Goal: Task Accomplishment & Management: Use online tool/utility

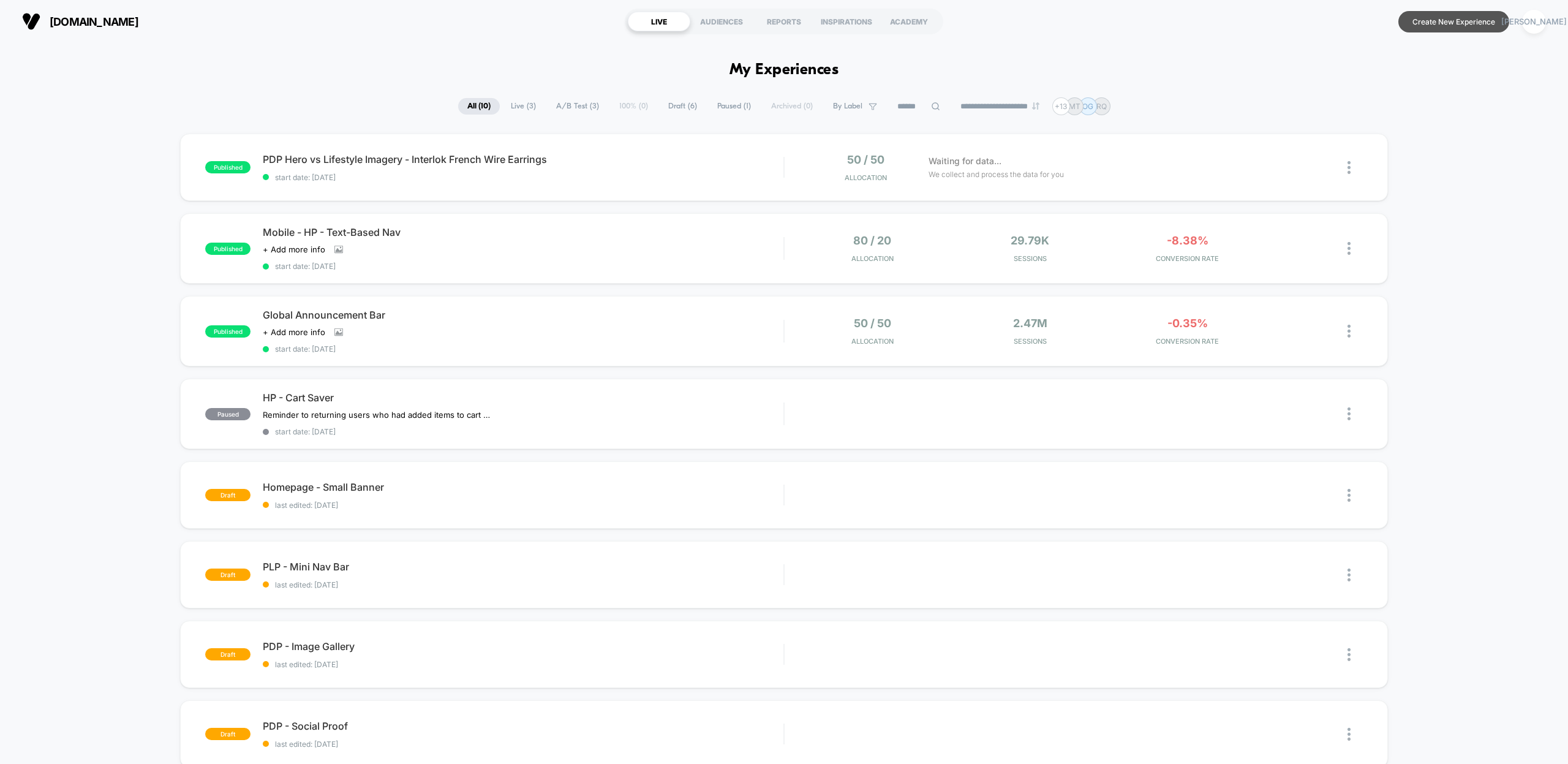
click at [1449, 14] on button "Create New Experience" at bounding box center [1454, 21] width 111 height 21
click at [1413, 28] on button "Create New Experience" at bounding box center [1454, 21] width 111 height 21
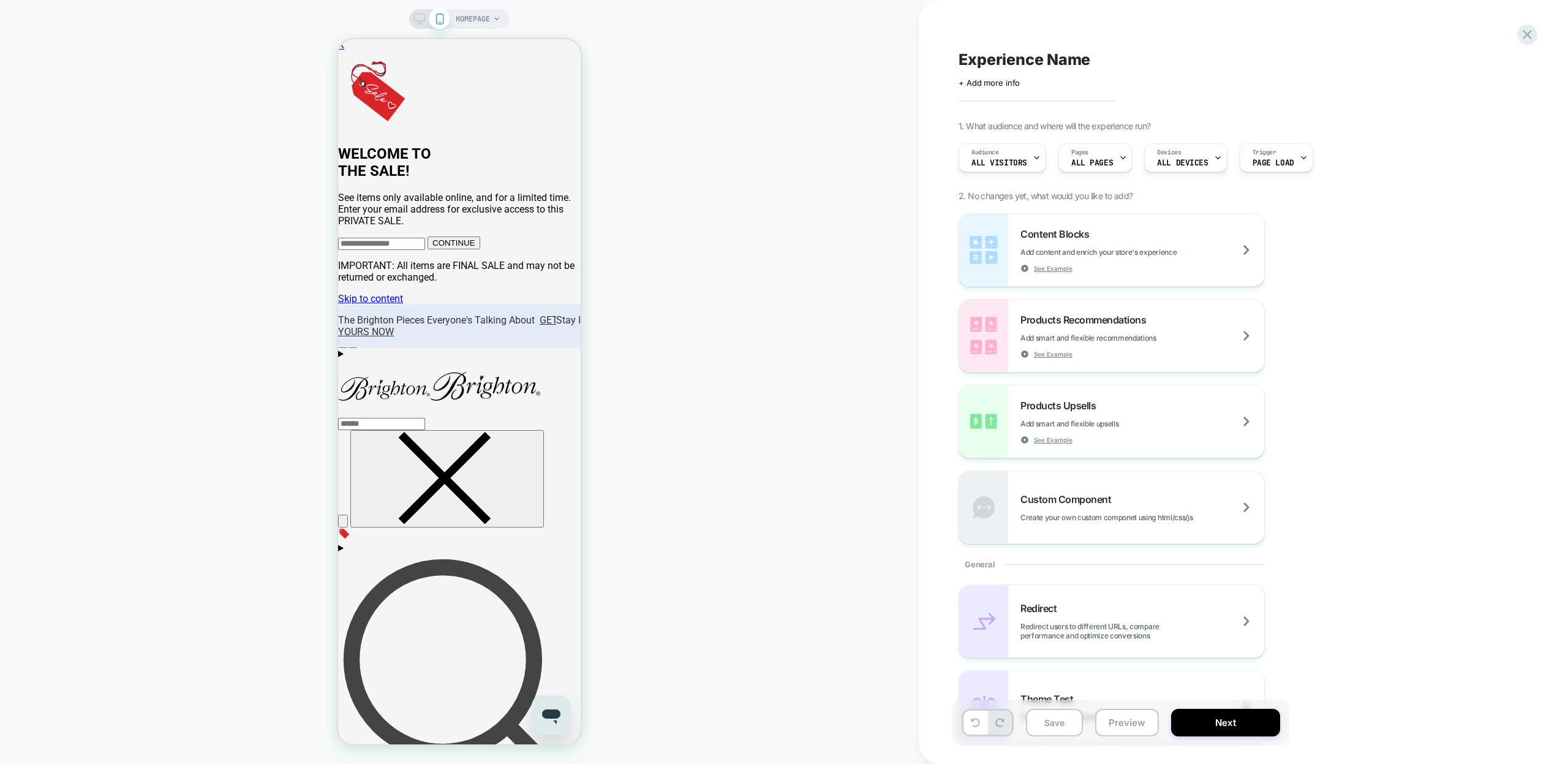
click at [1019, 60] on span "Experience Name" at bounding box center [1024, 59] width 132 height 18
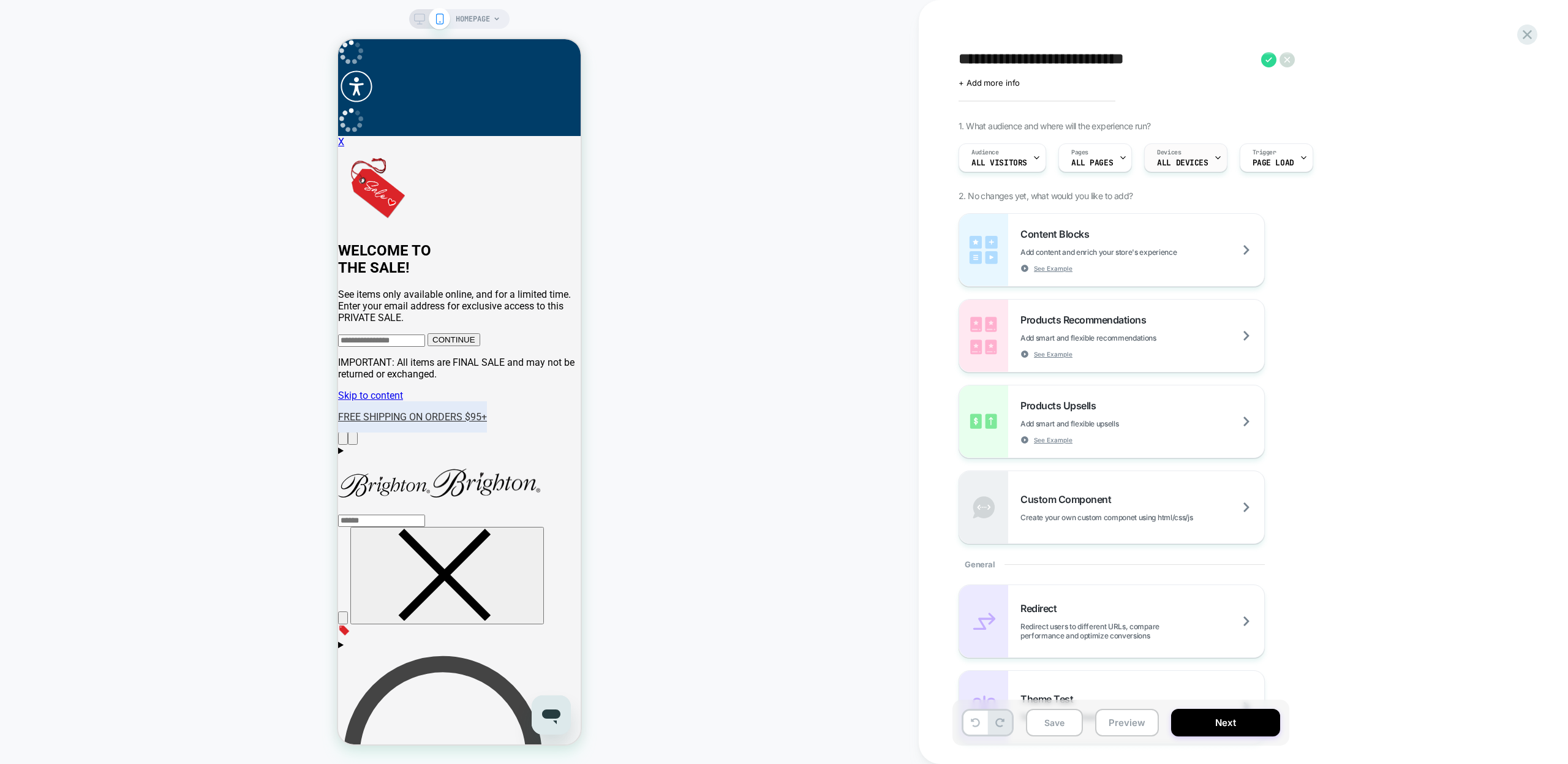
type textarea "**********"
click at [1200, 163] on span "ALL DEVICES" at bounding box center [1182, 162] width 51 height 8
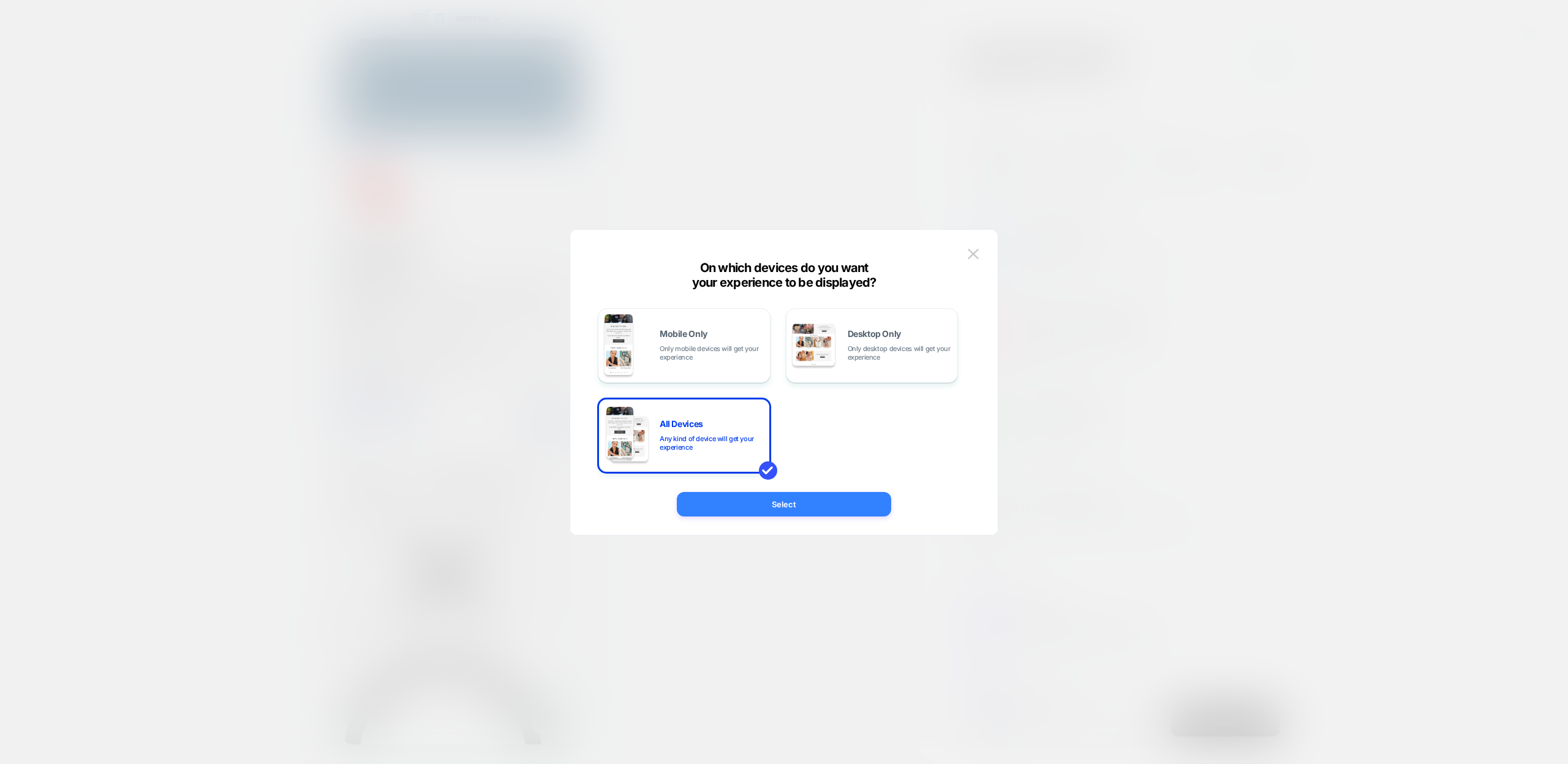
click at [771, 509] on button "Select" at bounding box center [784, 504] width 214 height 25
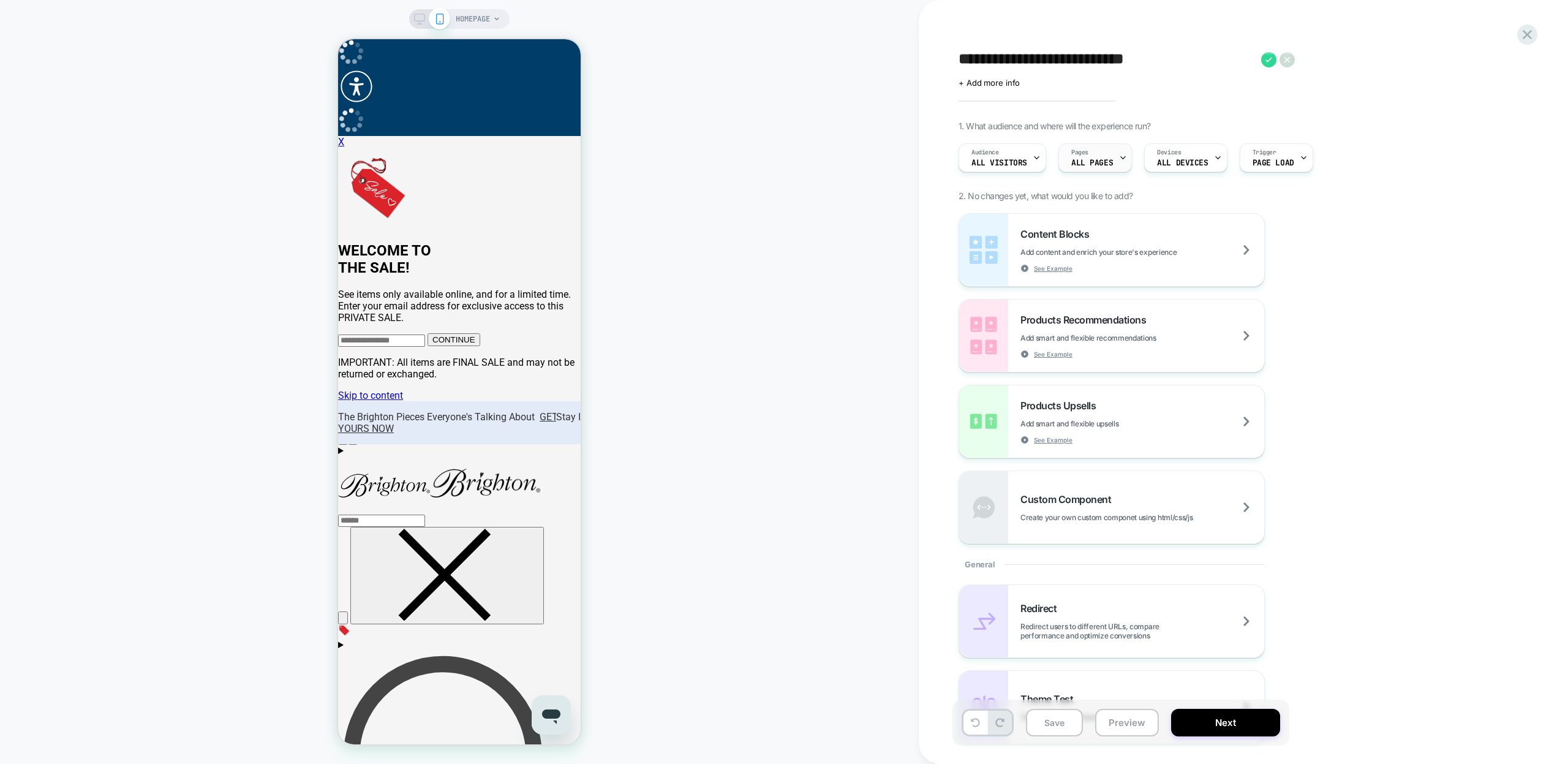
click at [1100, 166] on span "ALL PAGES" at bounding box center [1092, 162] width 42 height 8
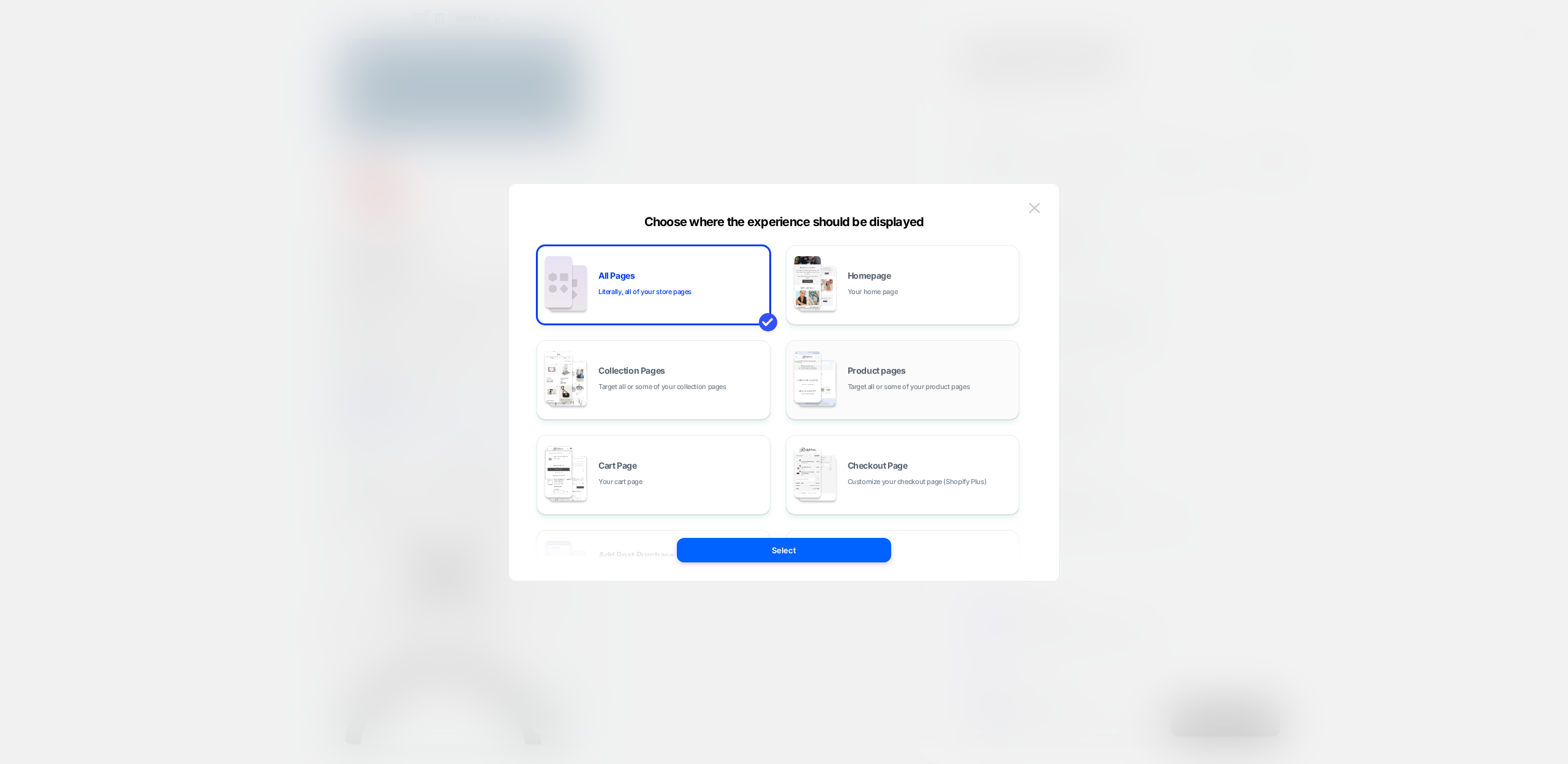
click at [852, 400] on div "Product pages Target all or some of your product pages" at bounding box center [902, 380] width 220 height 68
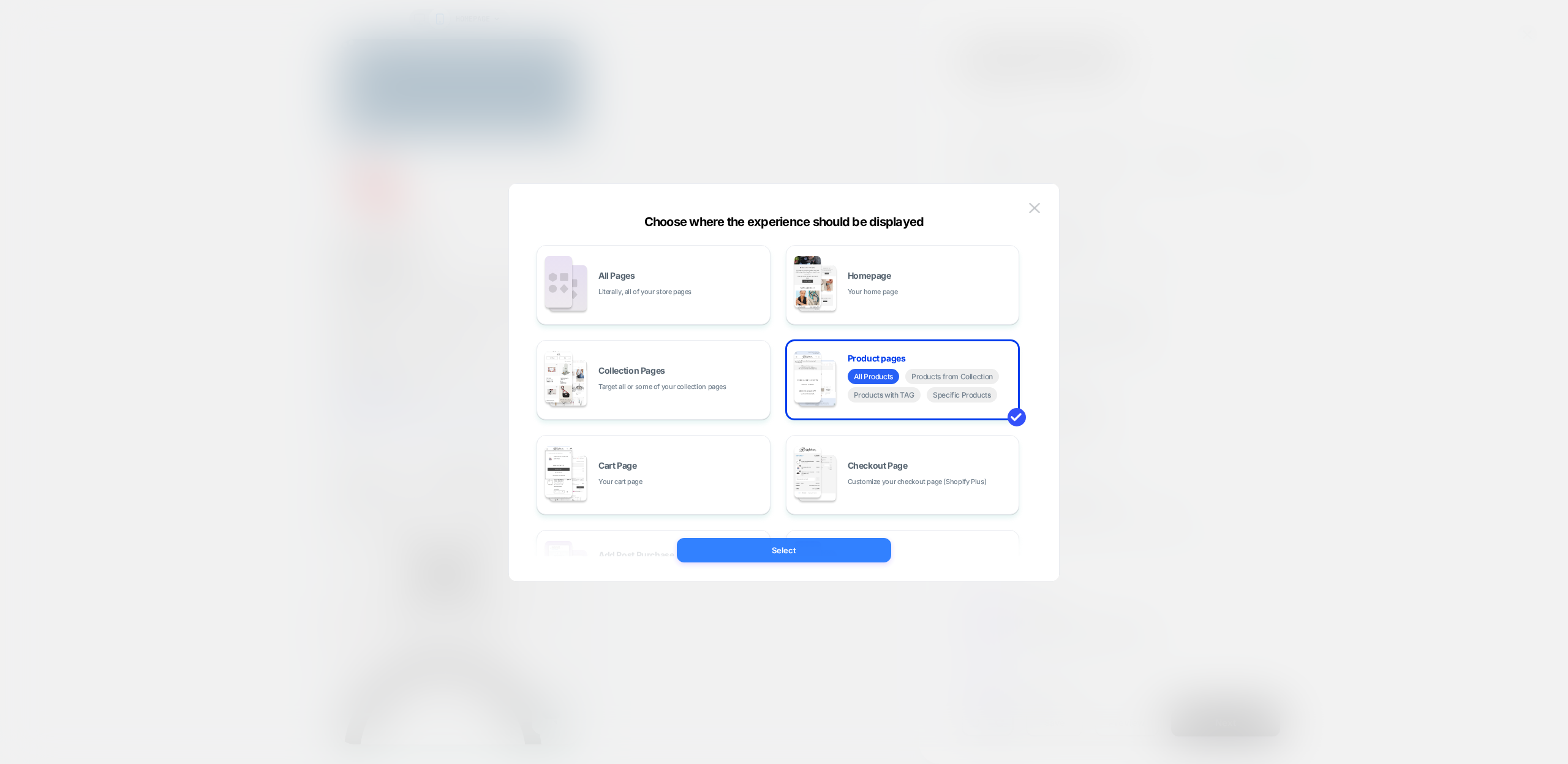
click at [753, 554] on button "Select" at bounding box center [784, 550] width 214 height 25
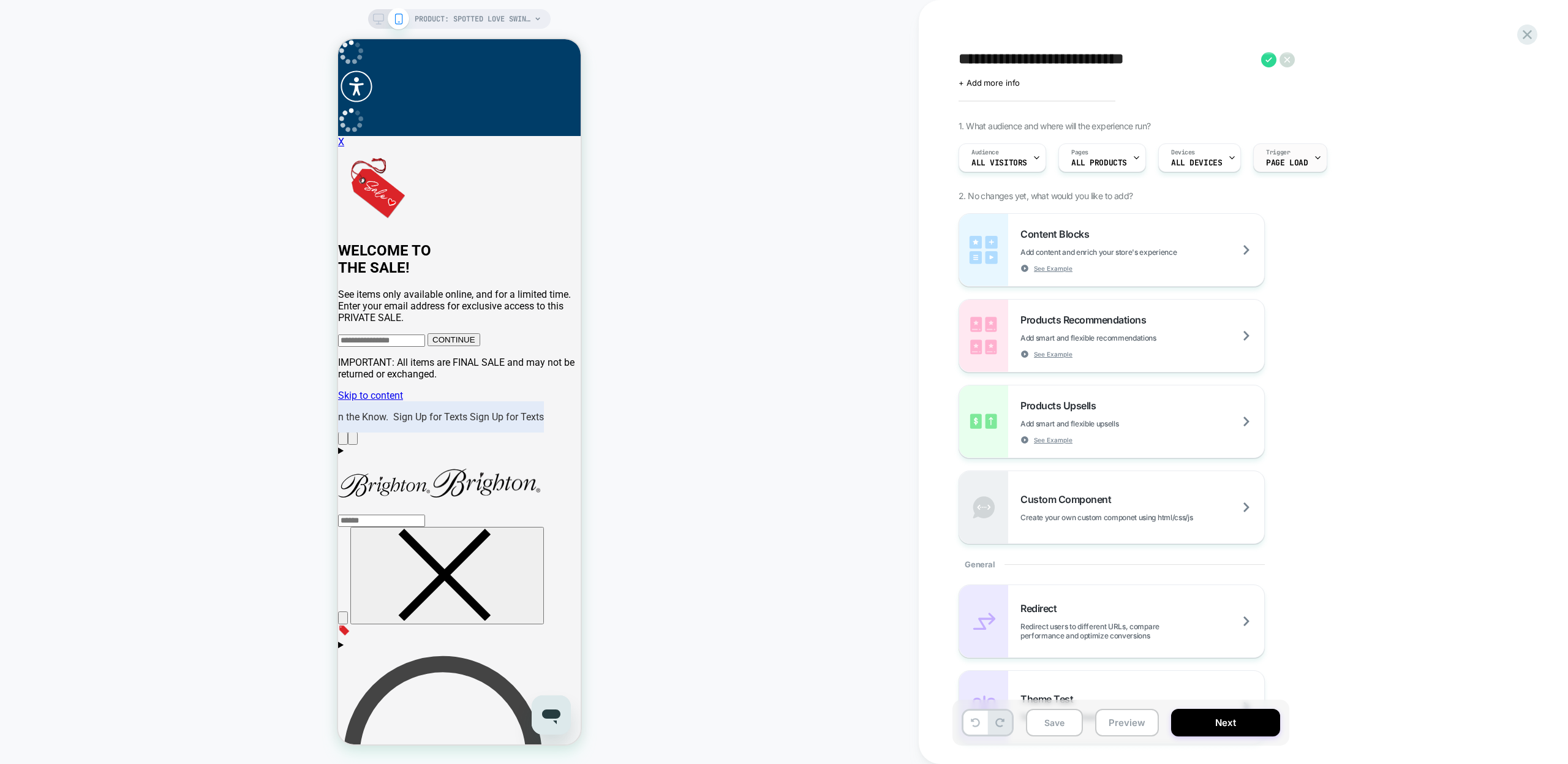
click at [1282, 166] on span "Page Load" at bounding box center [1287, 162] width 42 height 8
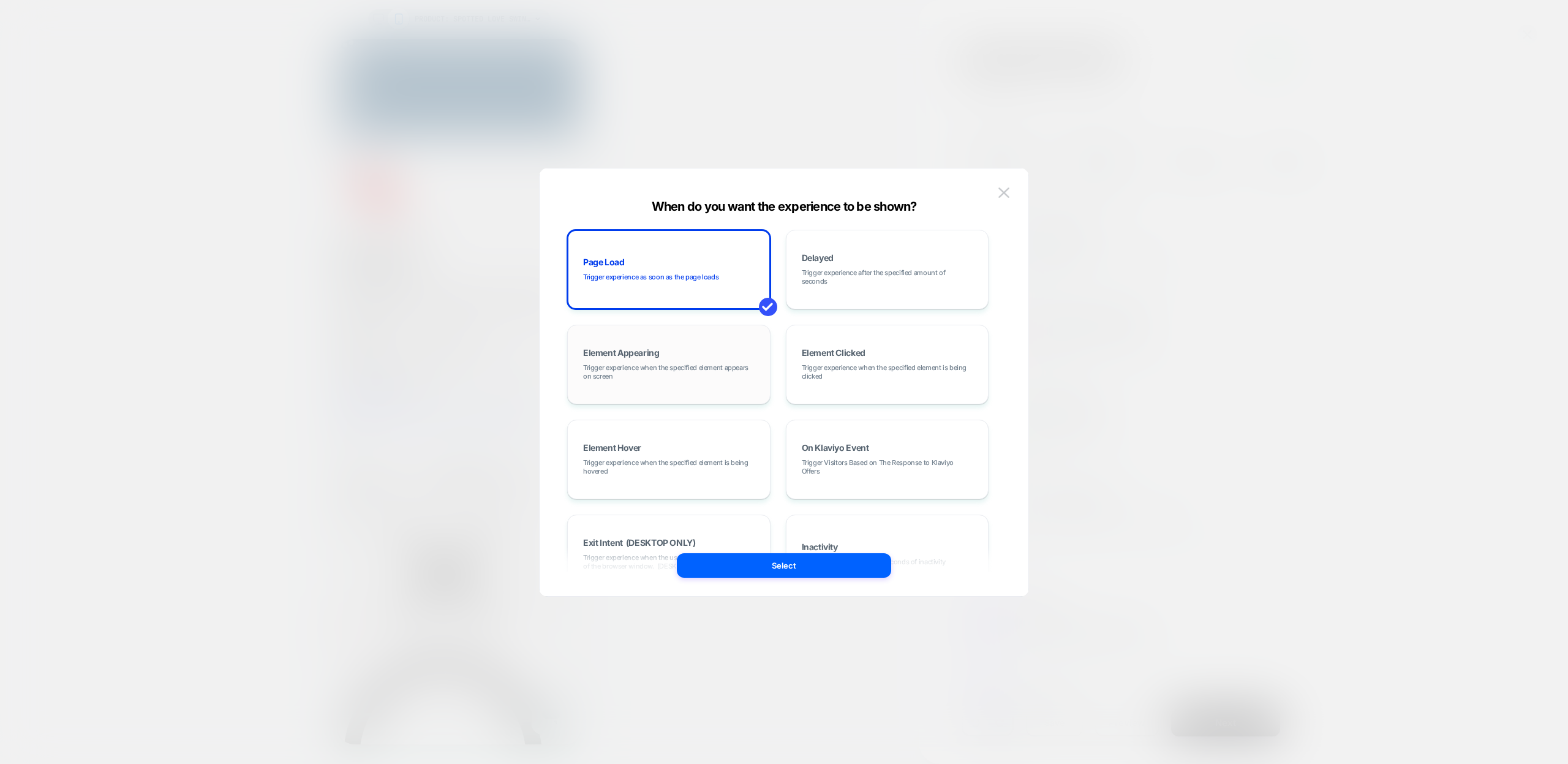
click at [687, 378] on span "Trigger experience when the specified element appears on screen" at bounding box center [669, 372] width 171 height 17
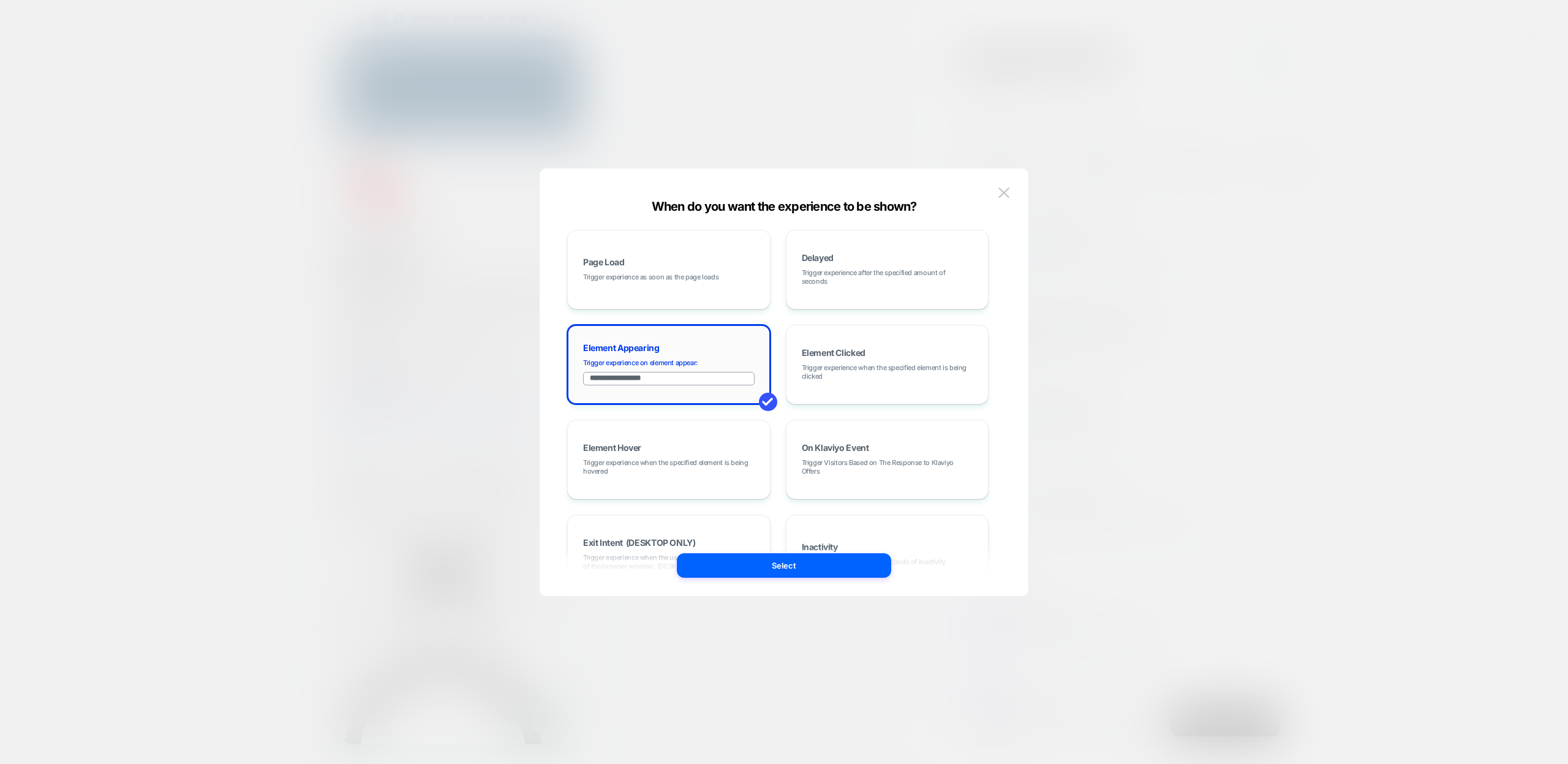
click at [695, 376] on input "**********" at bounding box center [669, 378] width 171 height 14
paste input "**********"
type input "**********"
click at [763, 566] on button "Select" at bounding box center [784, 566] width 214 height 25
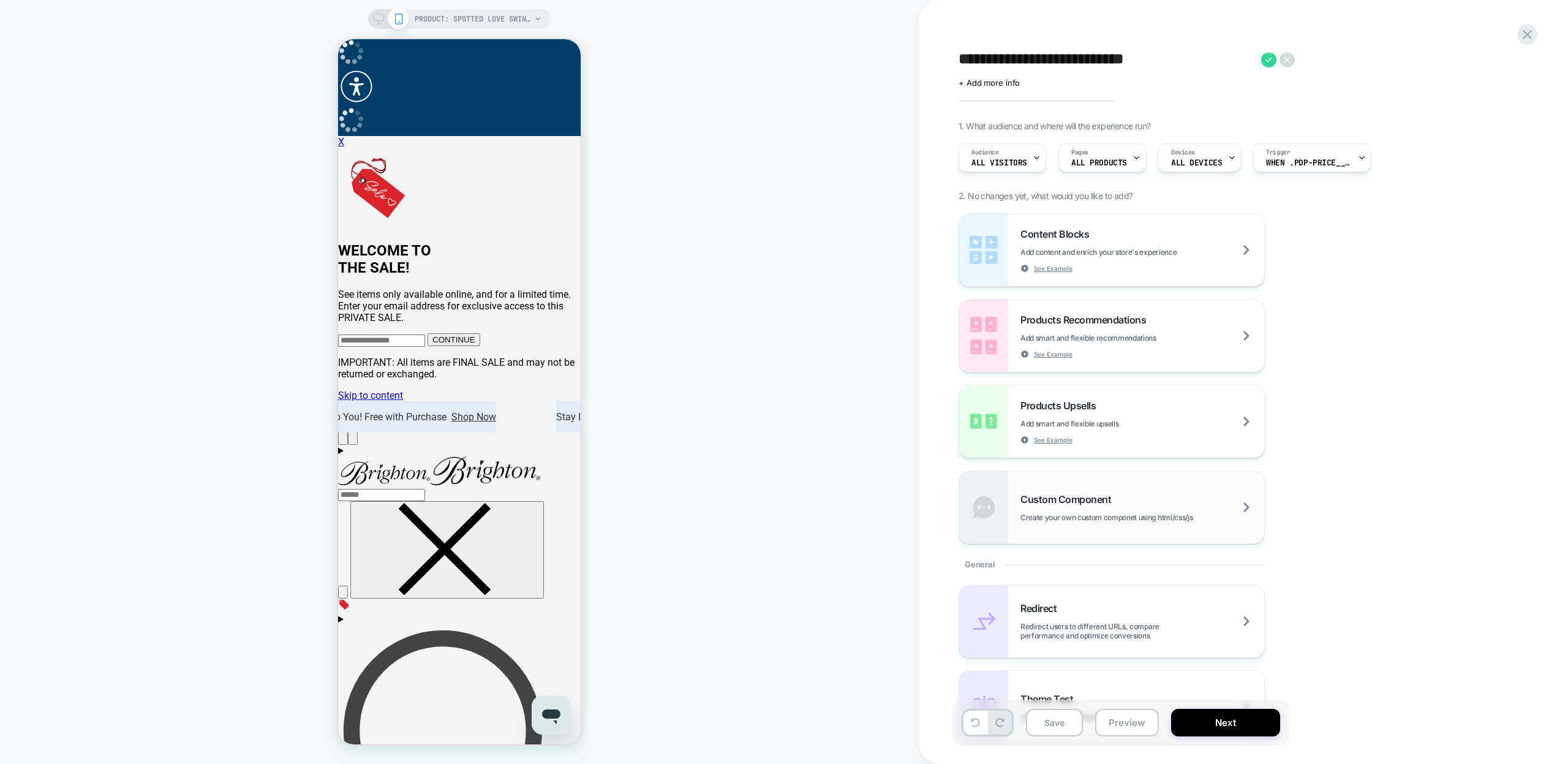
click at [1054, 519] on span "Create your own custom componet using html/css/js" at bounding box center [1137, 517] width 233 height 9
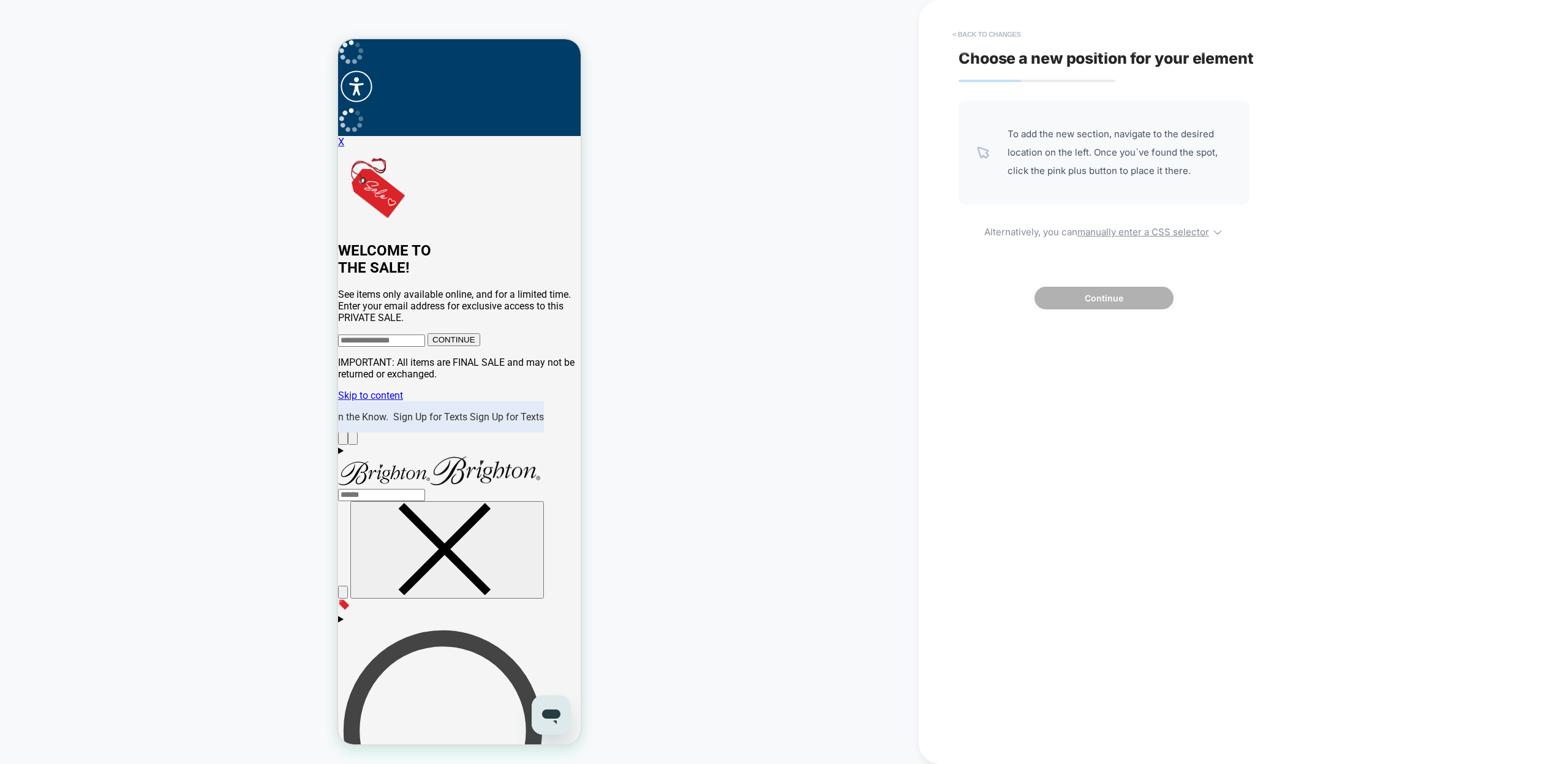
click at [976, 35] on button "< Back to changes" at bounding box center [987, 34] width 81 height 19
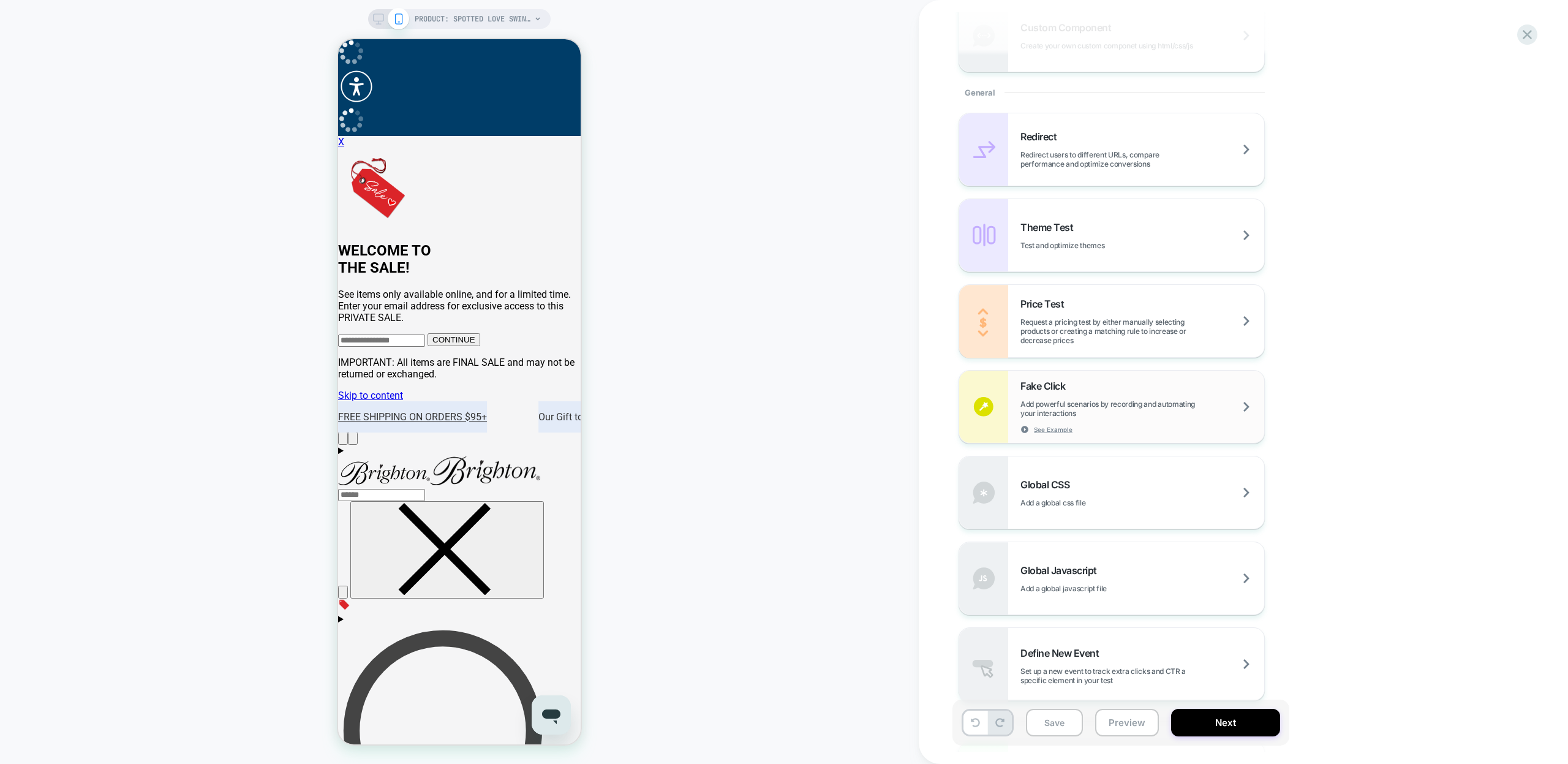
scroll to position [477, 0]
click at [1083, 571] on div "Global Javascript Add a global javascript file" at bounding box center [1142, 574] width 244 height 29
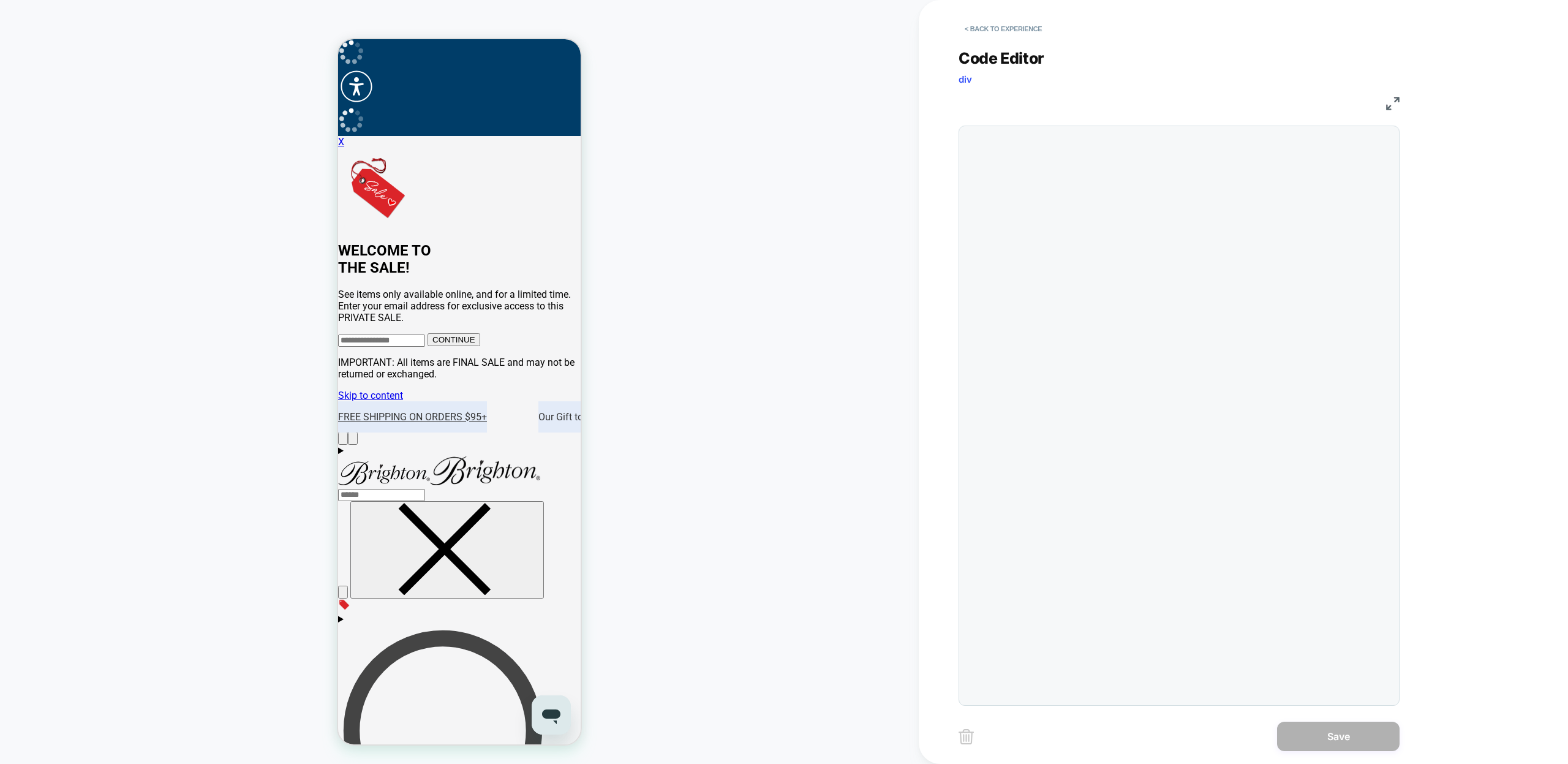
scroll to position [0, 0]
click at [1069, 206] on div at bounding box center [1204, 416] width 379 height 567
click at [1078, 207] on div at bounding box center [1204, 416] width 379 height 567
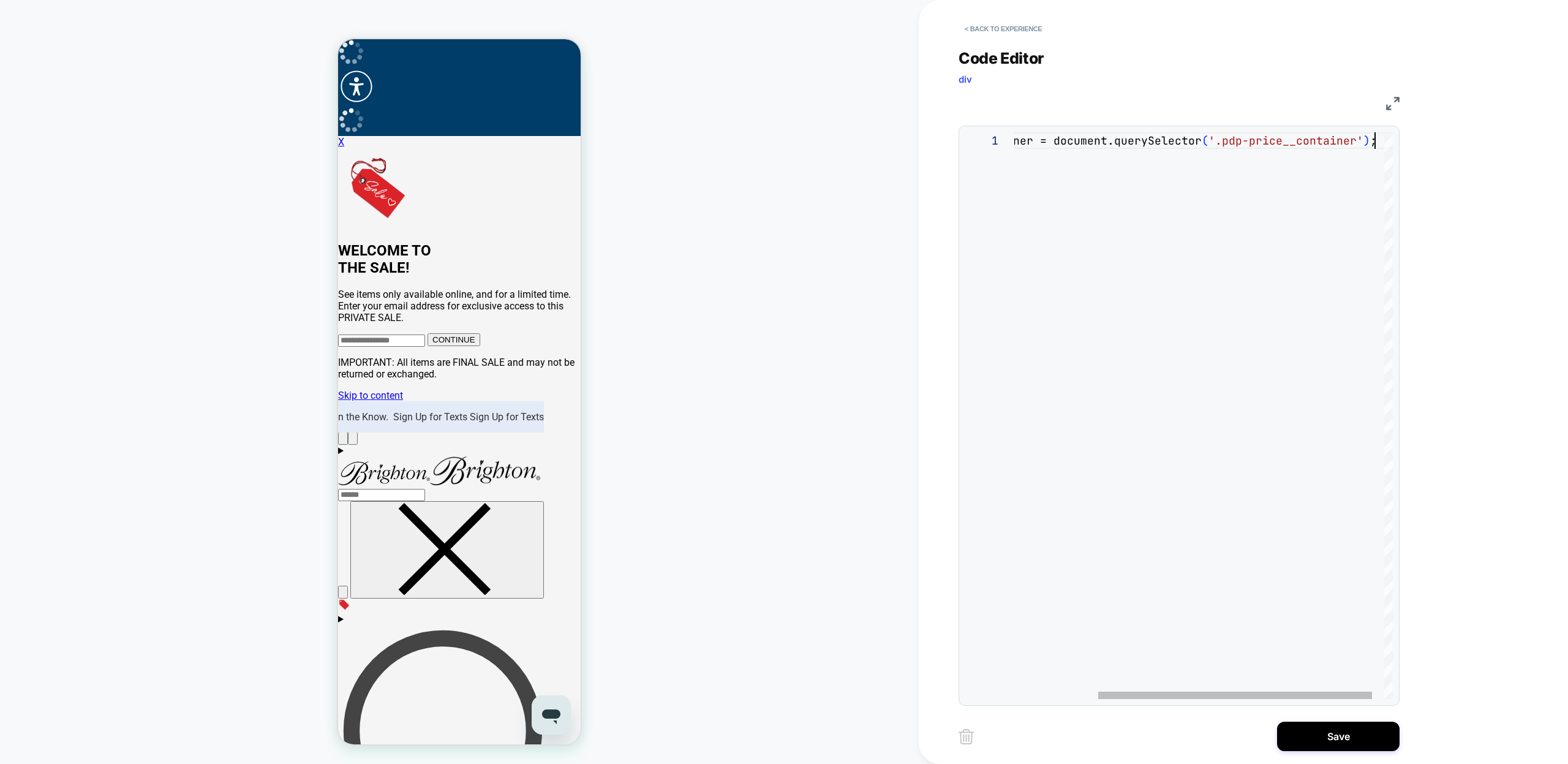
scroll to position [16, 0]
type textarea "**********"
click at [982, 32] on button "< Back to experience" at bounding box center [1004, 29] width 90 height 19
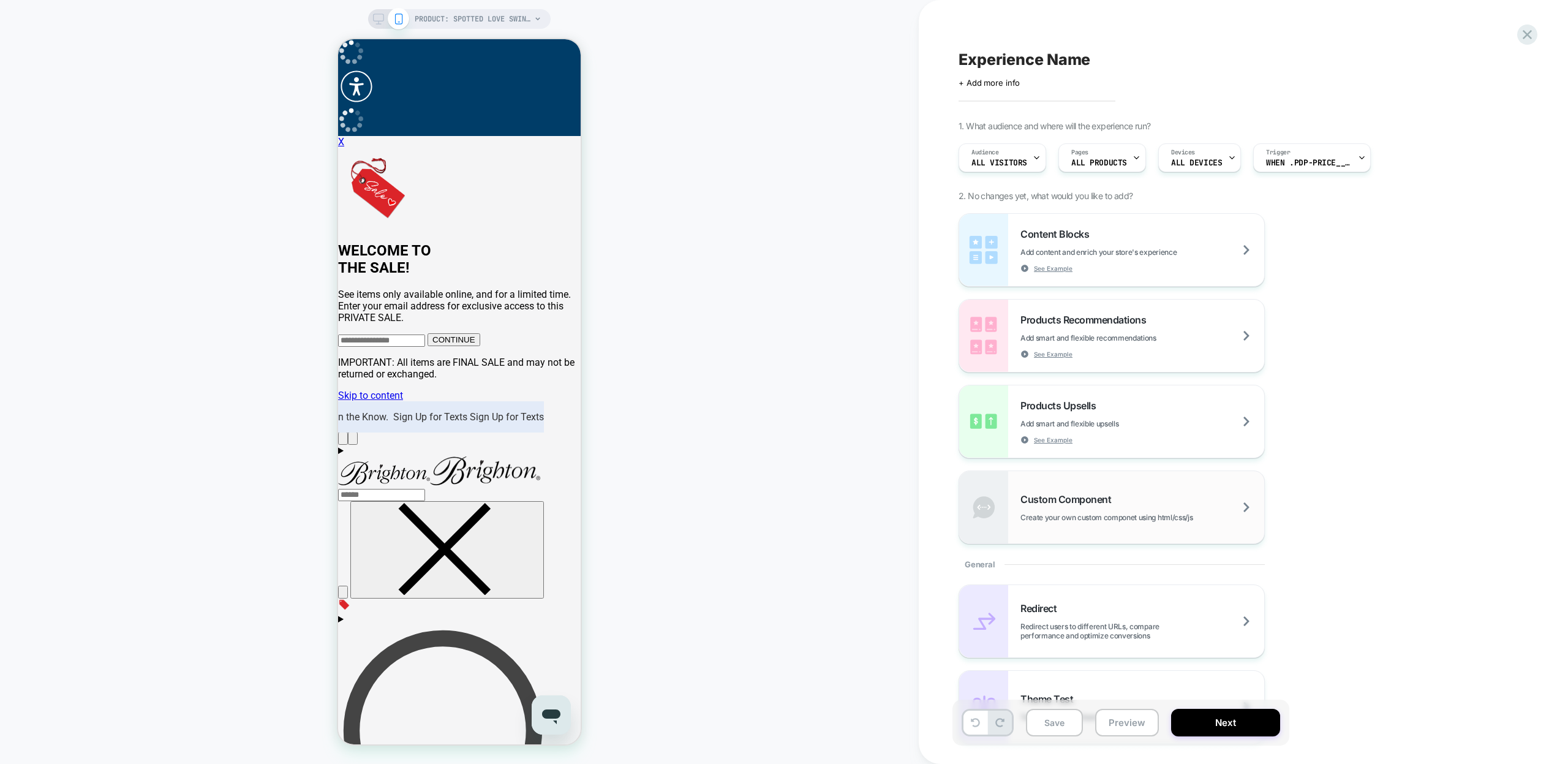
click at [1093, 502] on span "Custom Component" at bounding box center [1069, 499] width 97 height 12
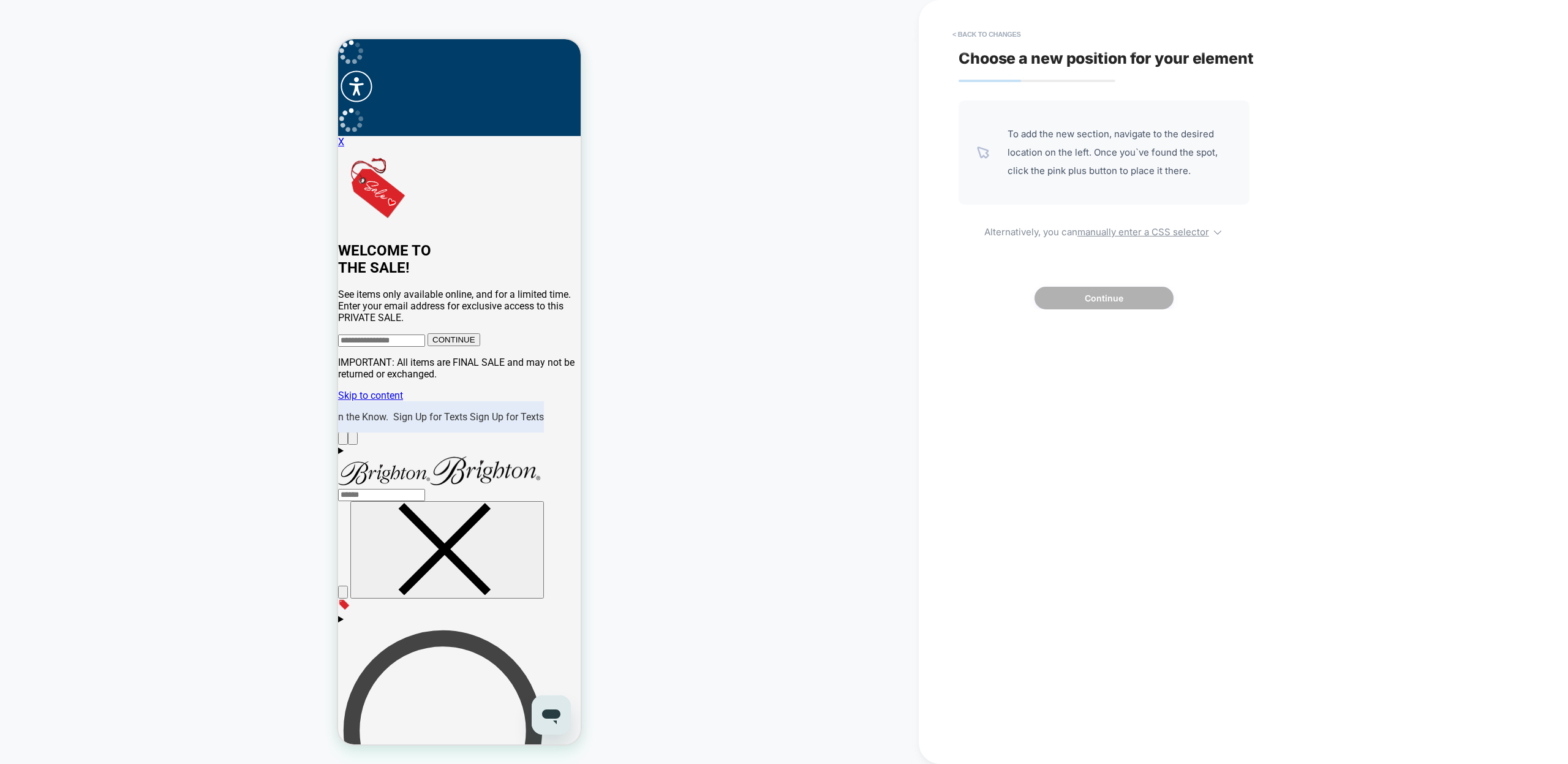
click at [1126, 240] on div "To add the new section, navigate to the desired location on the left. Once you`…" at bounding box center [1104, 205] width 291 height 209
click at [1125, 236] on u "manually enter a CSS selector" at bounding box center [1143, 232] width 132 height 12
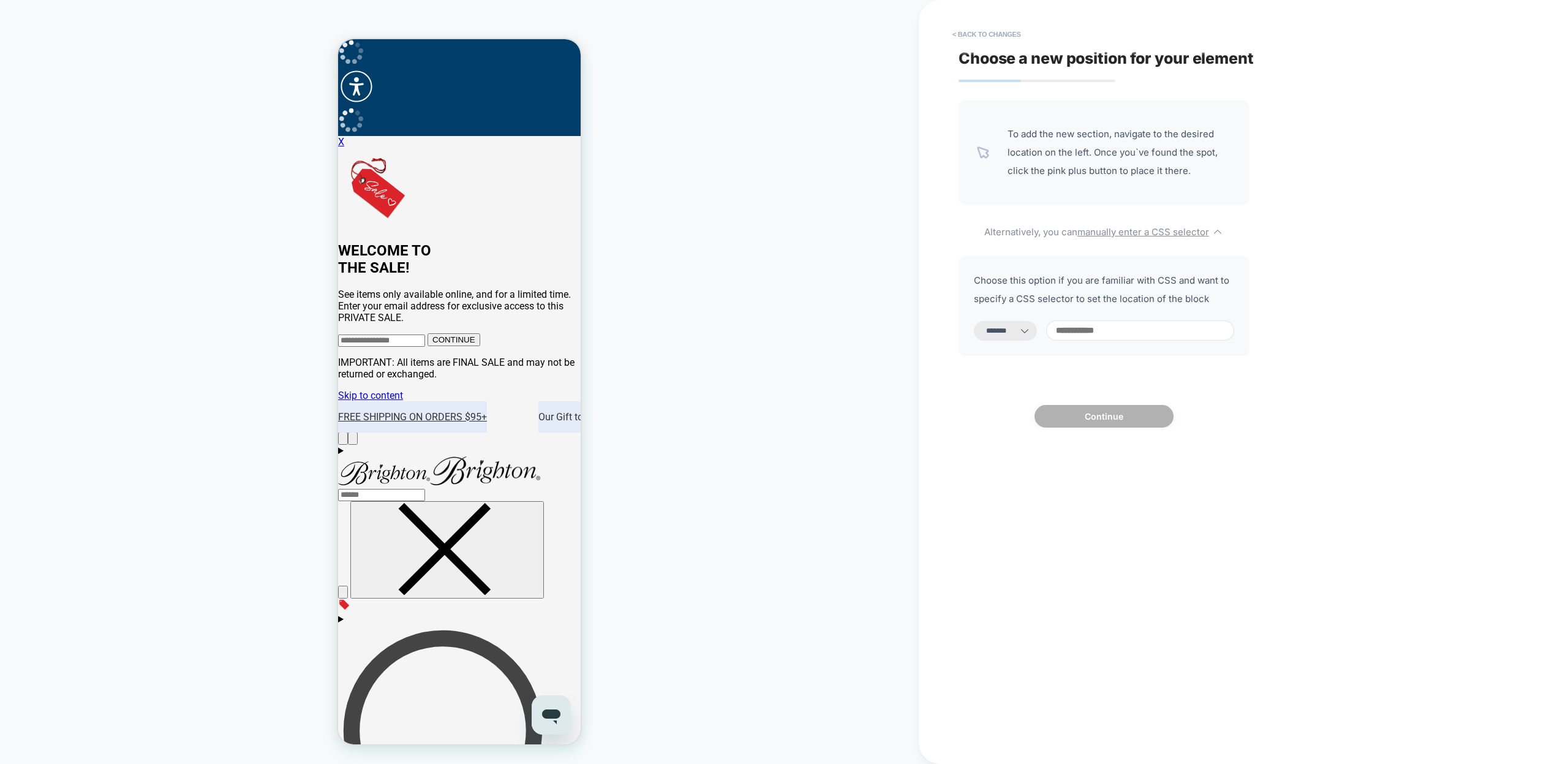
click at [1031, 331] on select "**********" at bounding box center [1005, 331] width 63 height 19
select select "**********"
click at [974, 321] on select "**********" at bounding box center [1005, 331] width 63 height 19
click at [1107, 329] on input at bounding box center [1141, 330] width 188 height 20
paste input "**********"
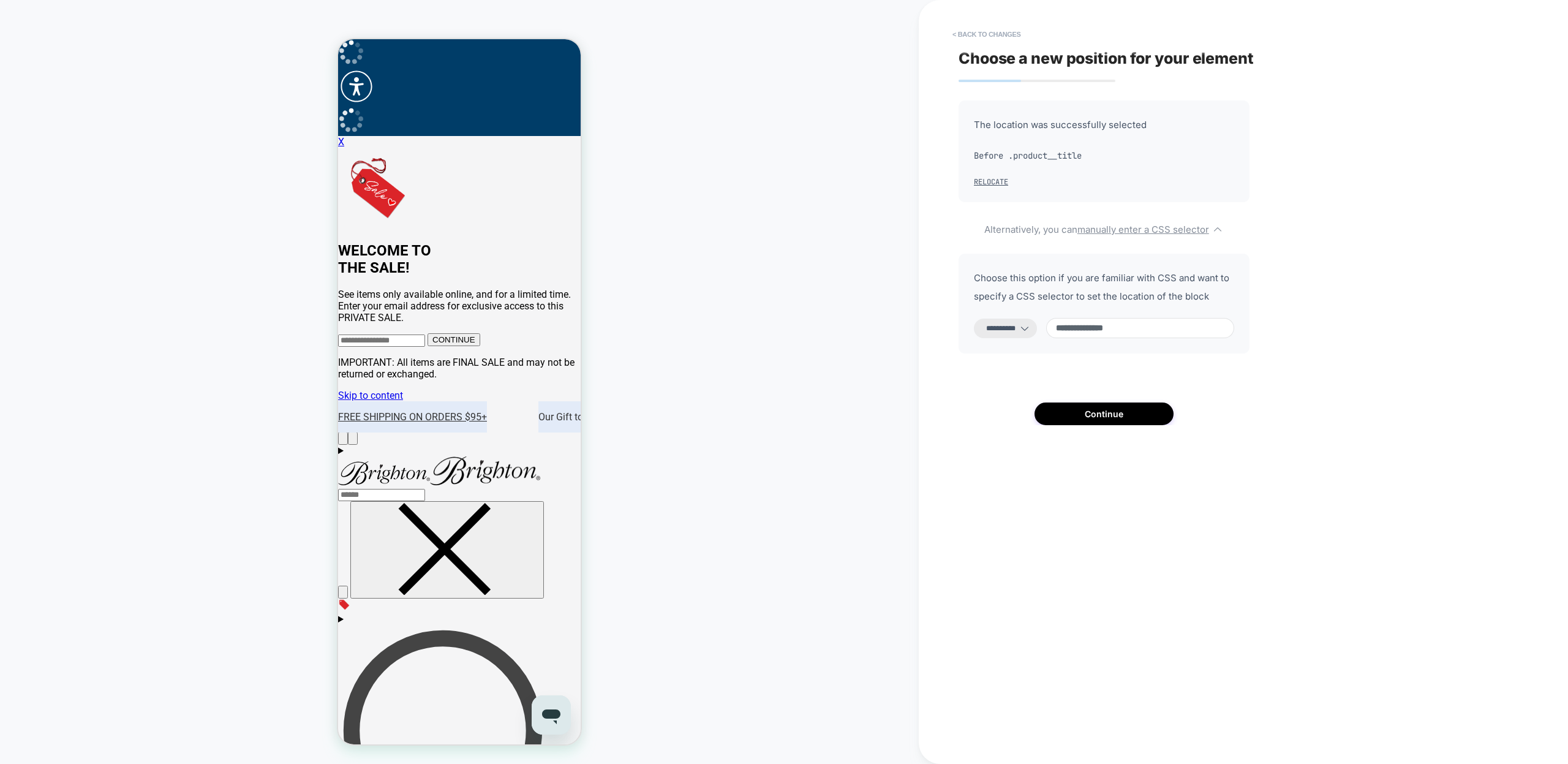
type input "**********"
click at [1112, 411] on button "Continue" at bounding box center [1104, 414] width 139 height 23
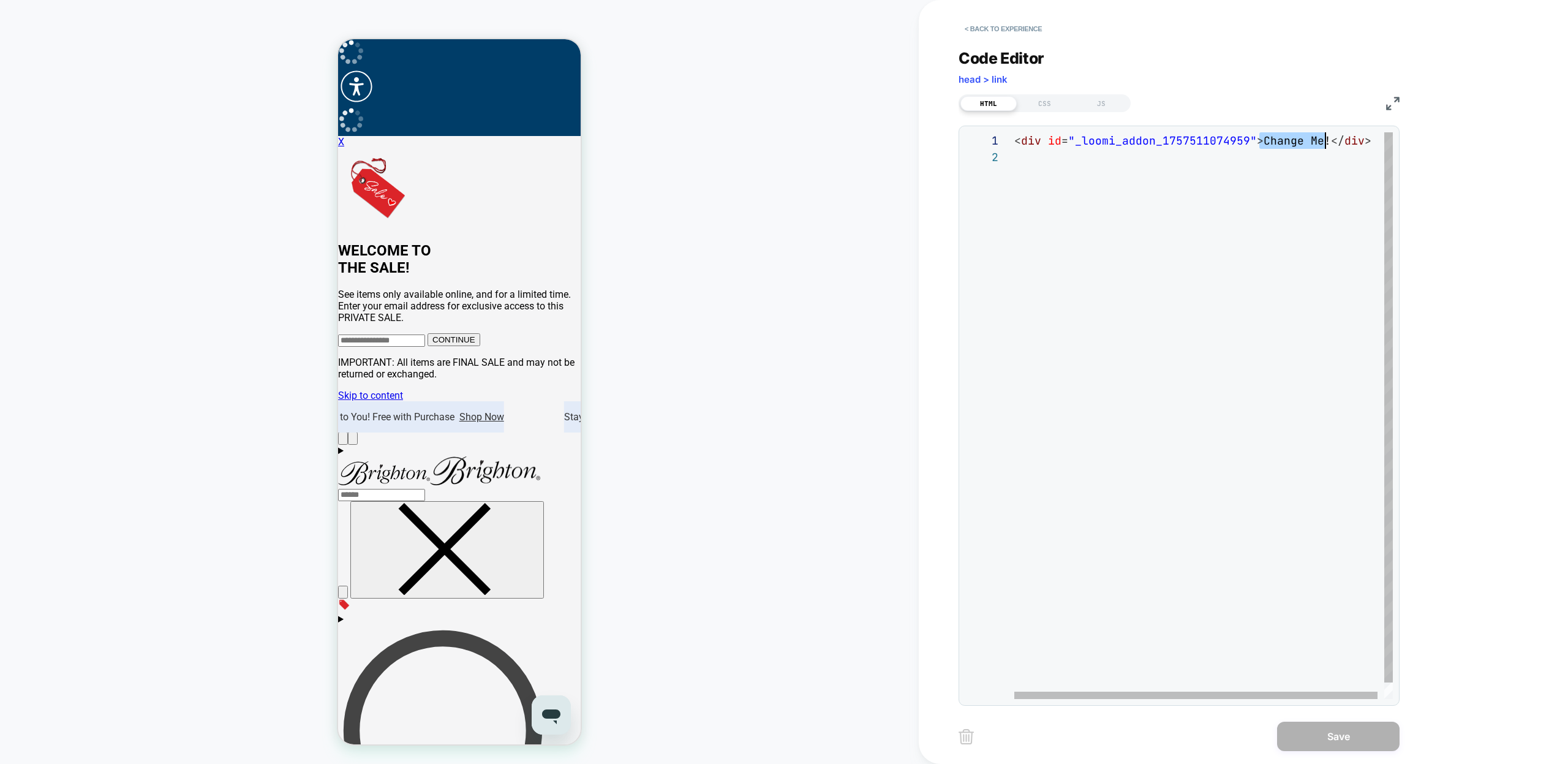
scroll to position [0, 311]
drag, startPoint x: 1261, startPoint y: 144, endPoint x: 1322, endPoint y: 148, distance: 61.1
click at [1322, 148] on div "< div id = "_loomi_addon_1757511074959" > Change Me! </ div >" at bounding box center [1207, 424] width 385 height 583
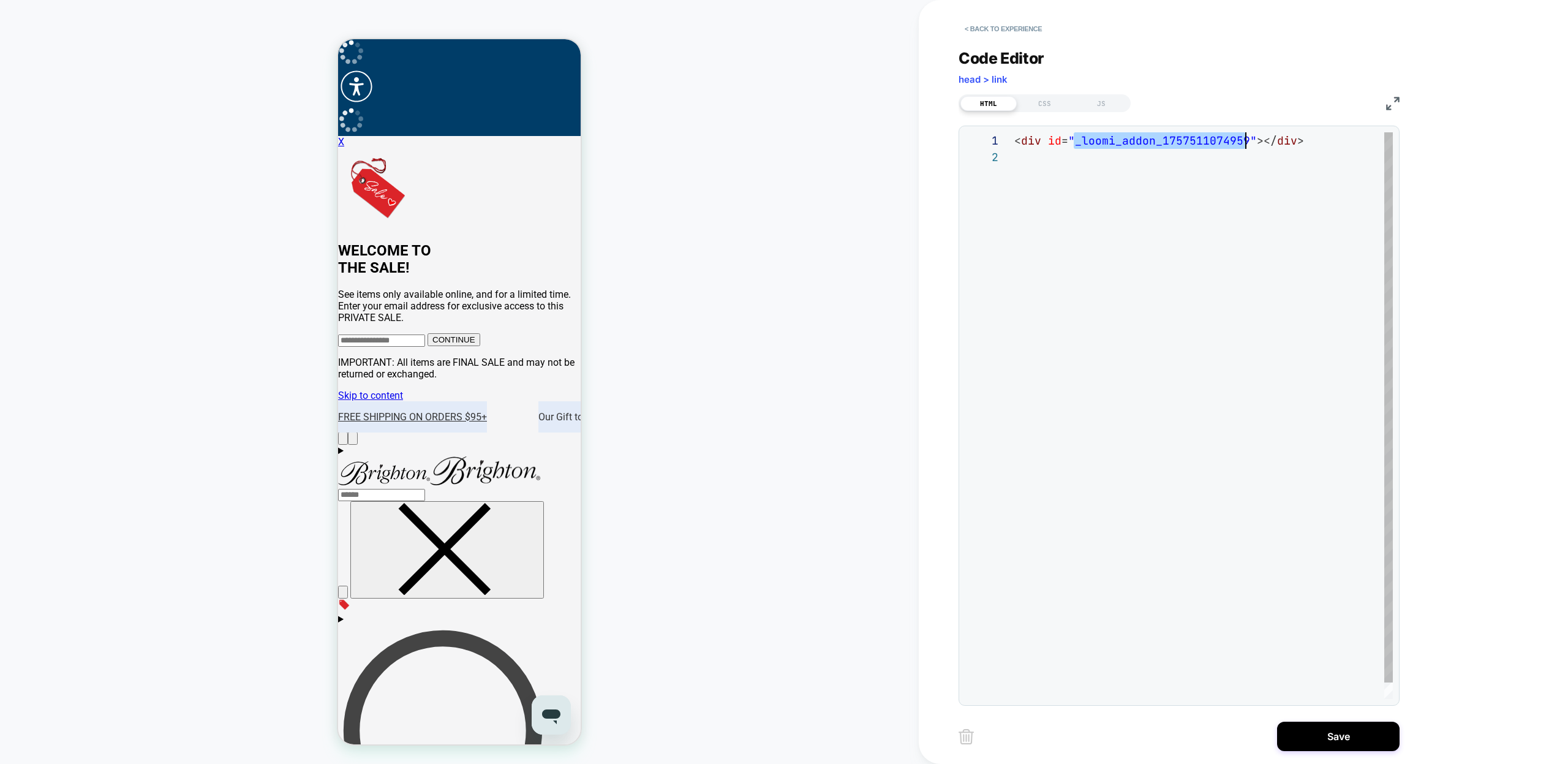
scroll to position [0, 231]
drag, startPoint x: 1074, startPoint y: 142, endPoint x: 1246, endPoint y: 136, distance: 172.1
click at [1246, 136] on div "< div id = "_loomi_addon_1757511074959" ></ div >" at bounding box center [1204, 424] width 379 height 583
click at [1109, 138] on div "< div id = "visually-title-price-container" ></ div >" at bounding box center [1204, 424] width 379 height 583
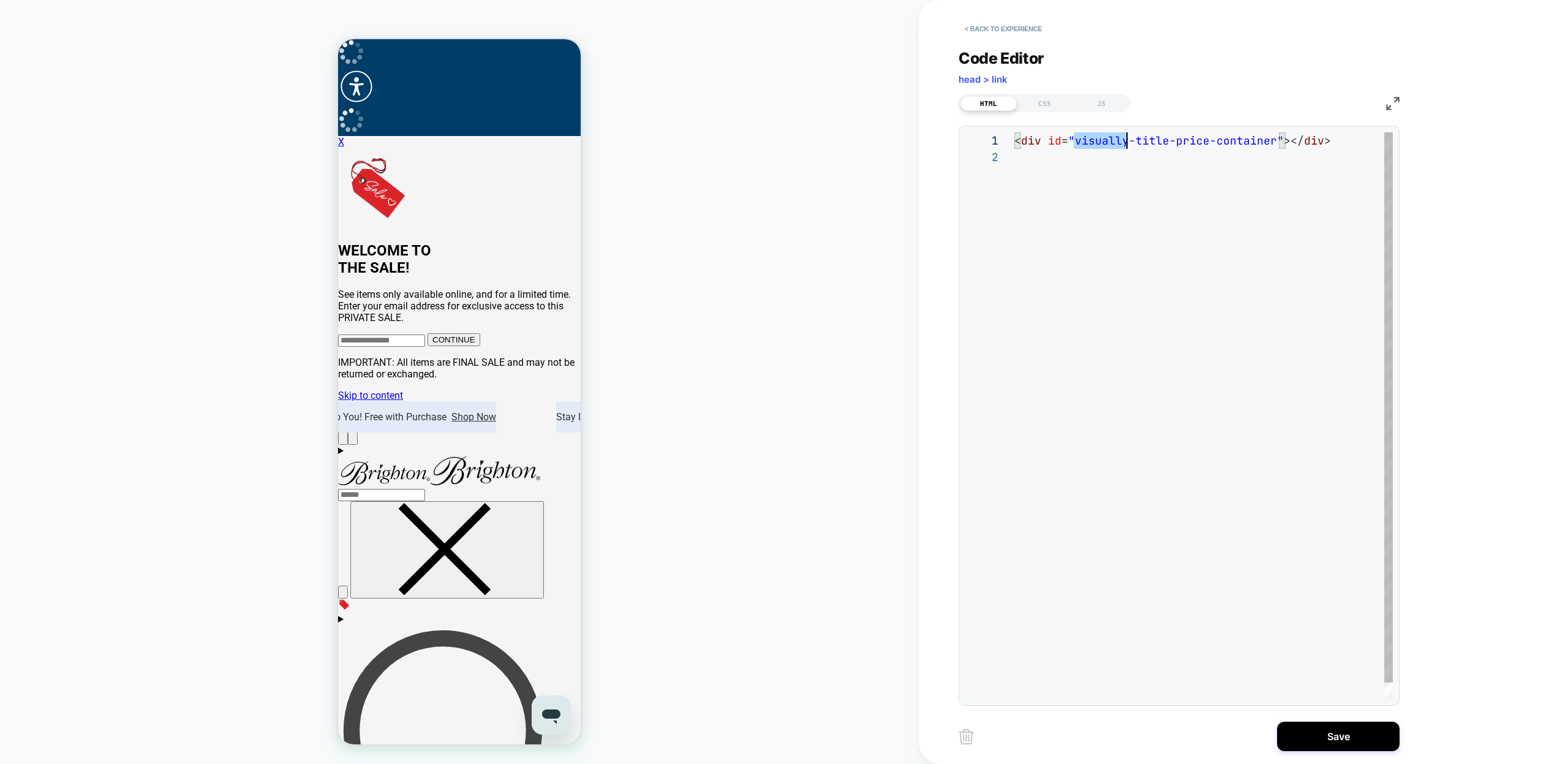
click at [1109, 138] on div "< div id = "visually-title-price-container" ></ div >" at bounding box center [1204, 424] width 379 height 583
click at [1238, 143] on div "< div id = "visually-title-price-container" ></ div >" at bounding box center [1204, 424] width 379 height 583
click at [1285, 142] on div "< div id = "visually-title-price-container" ></ div >" at bounding box center [1204, 424] width 379 height 583
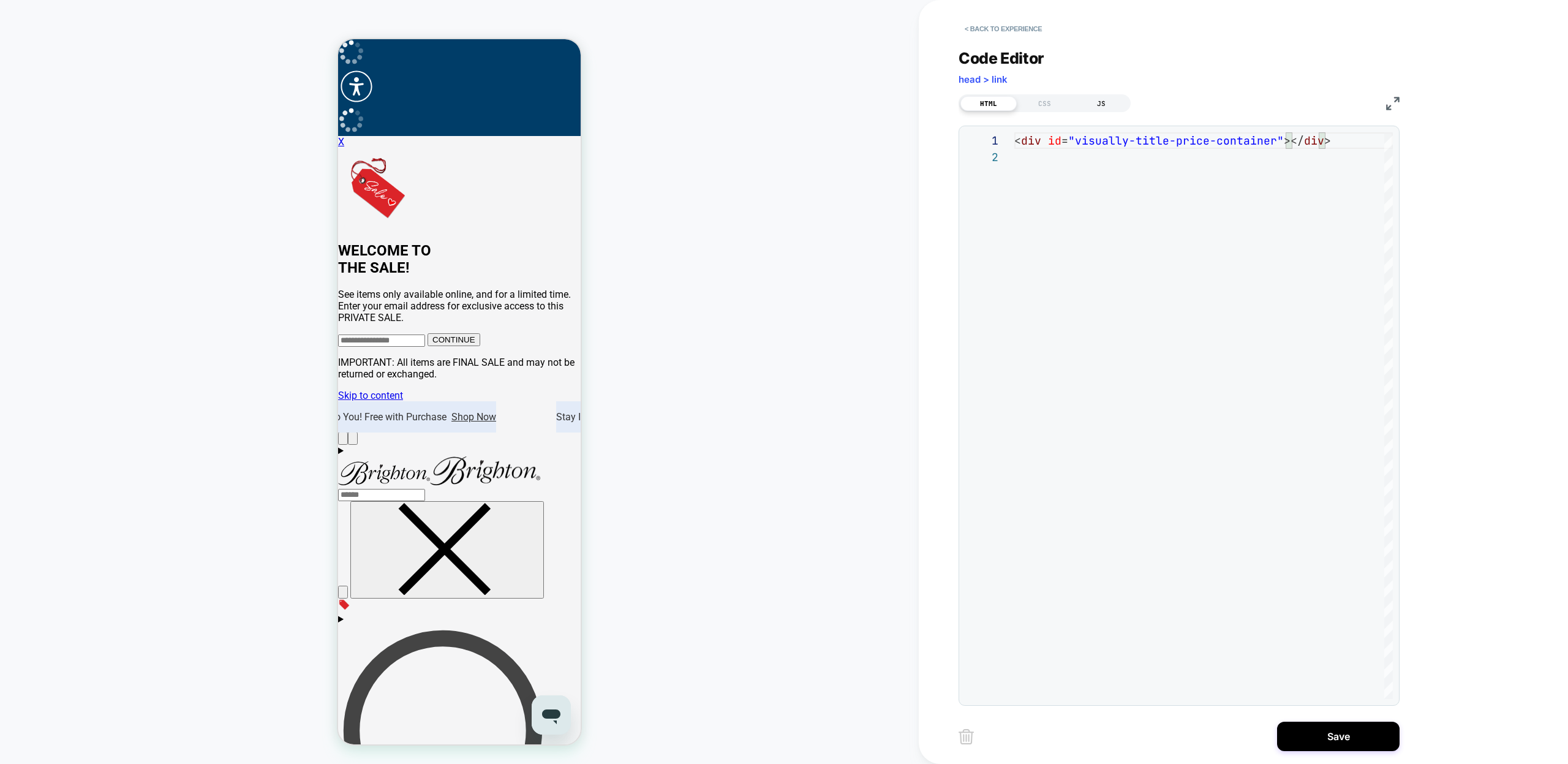
type textarea "**********"
click at [1107, 103] on div "JS" at bounding box center [1101, 103] width 57 height 15
click at [1076, 197] on div at bounding box center [1204, 416] width 379 height 567
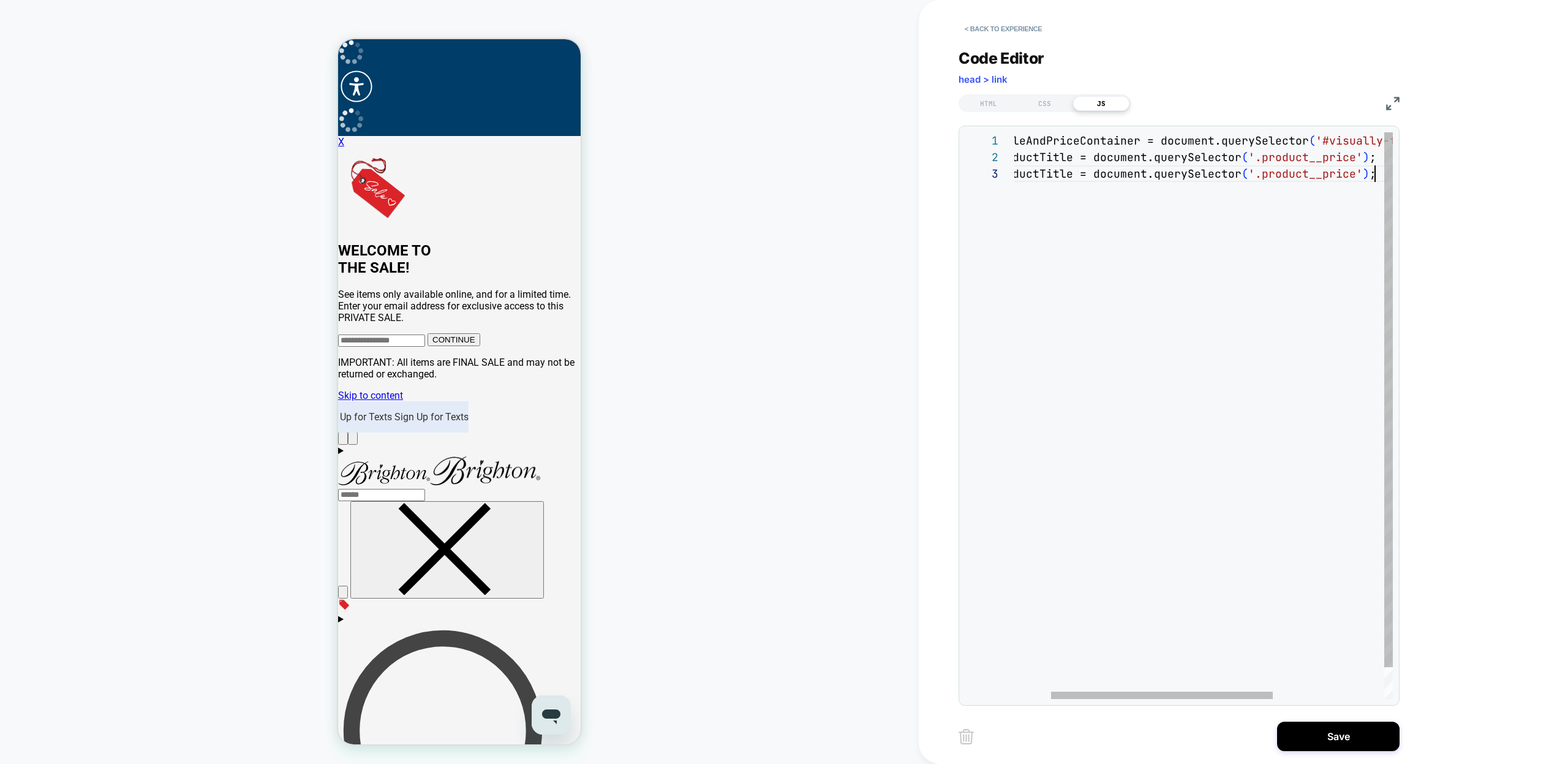
scroll to position [33, 424]
click at [1046, 178] on div "const $titleAndPriceContainer = document.querySelector ( '#visually-title-price…" at bounding box center [1267, 432] width 630 height 600
click at [1077, 177] on div "const $titleAndPriceContainer = document.querySelector ( '#visually-title-price…" at bounding box center [1267, 432] width 630 height 600
click at [1324, 156] on div "const $titleAndPriceContainer = document.querySelector ( '#visually-title-price…" at bounding box center [1267, 432] width 630 height 600
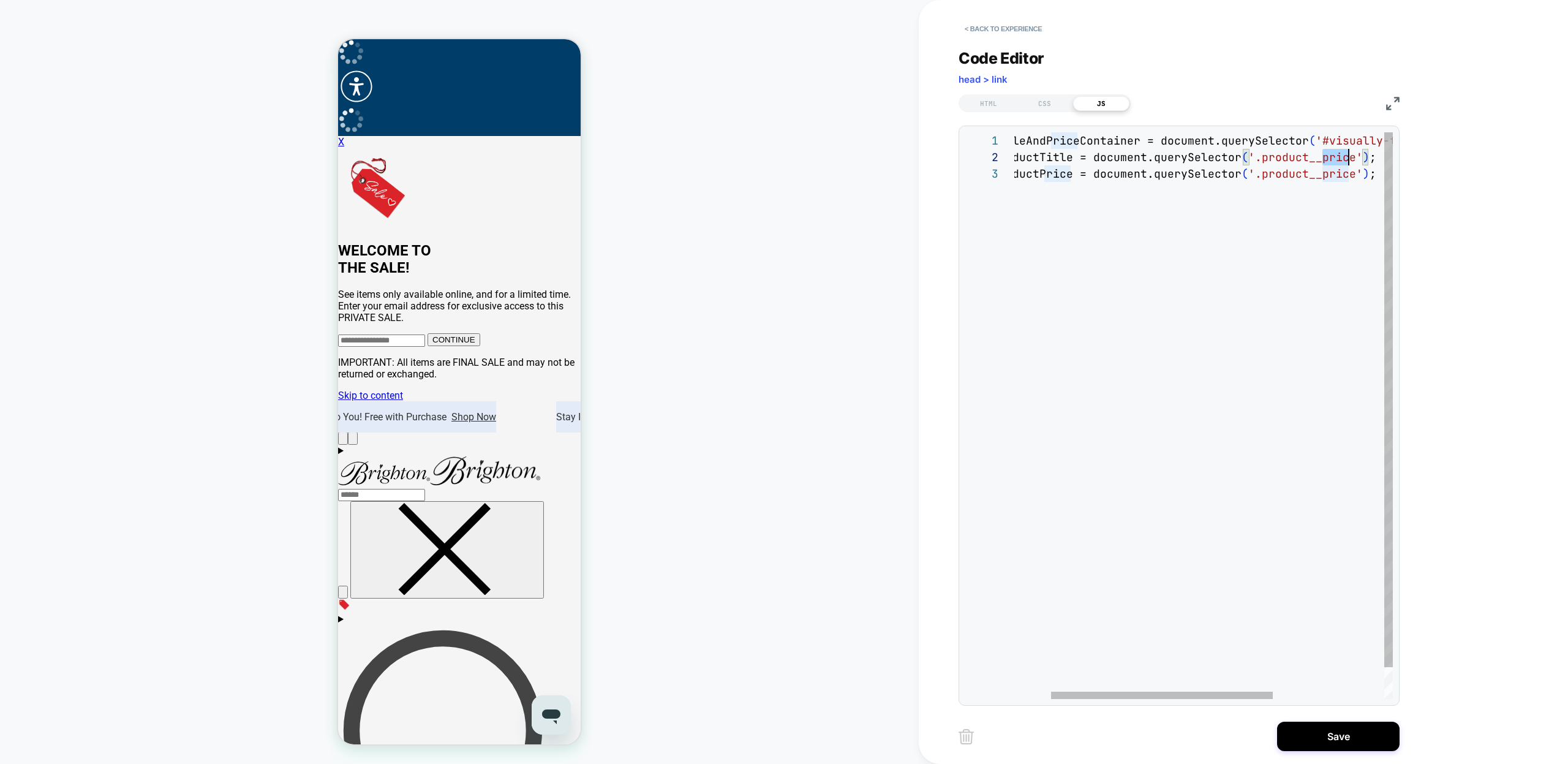
click at [1350, 159] on div "const $titleAndPriceContainer = document.querySelector ( '#visually-title-price…" at bounding box center [1267, 432] width 630 height 600
click at [1355, 161] on div "const $titleAndPriceContainer = document.querySelector ( '#visually-title-price…" at bounding box center [1267, 432] width 630 height 600
click at [1279, 157] on div "const $titleAndPriceContainer = document.querySelector ( '#visually-title-price…" at bounding box center [1267, 432] width 630 height 600
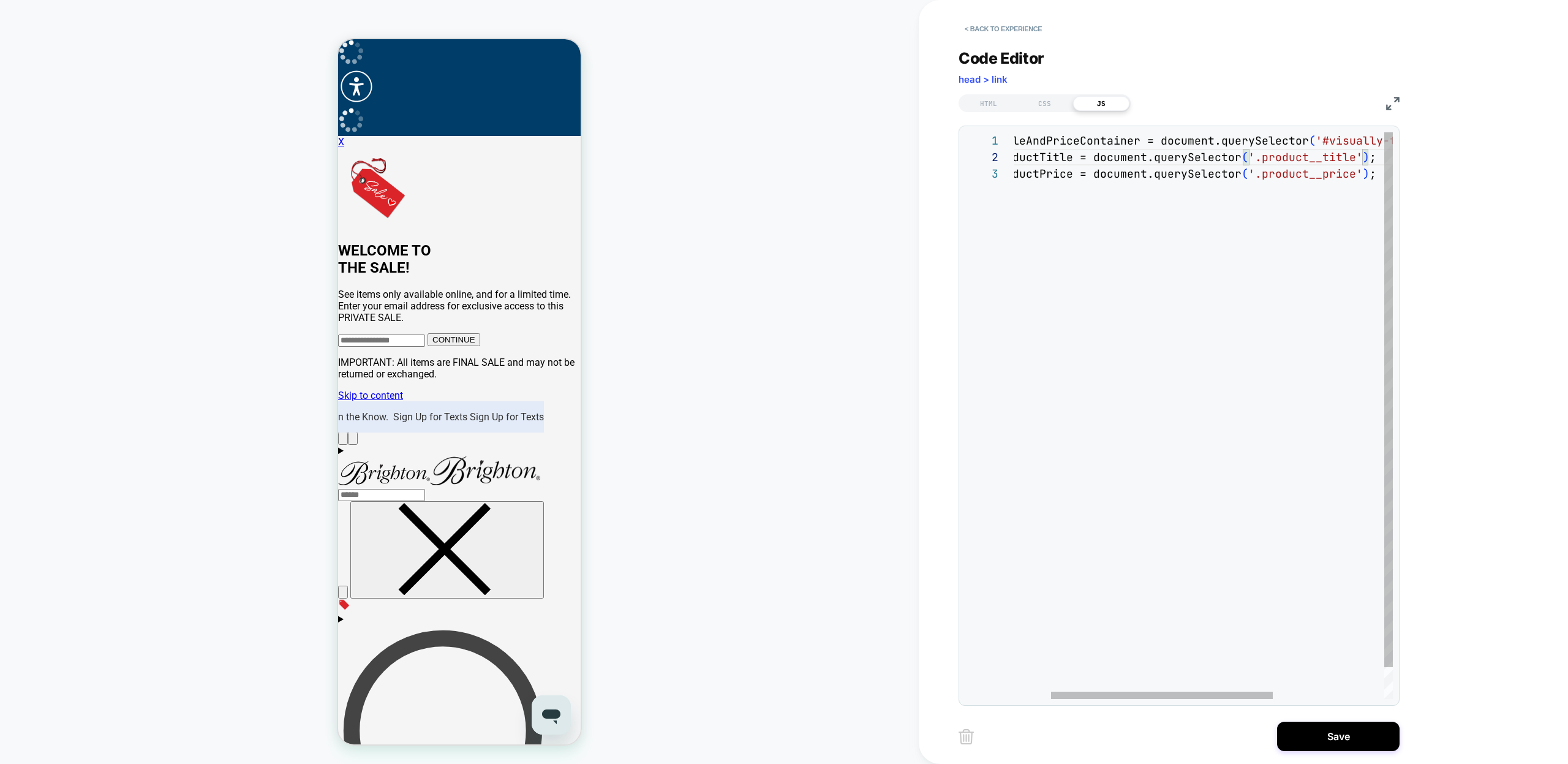
click at [1275, 173] on div "const $titleAndPriceContainer = document.querySelector ( '#visually-title-price…" at bounding box center [1267, 432] width 630 height 600
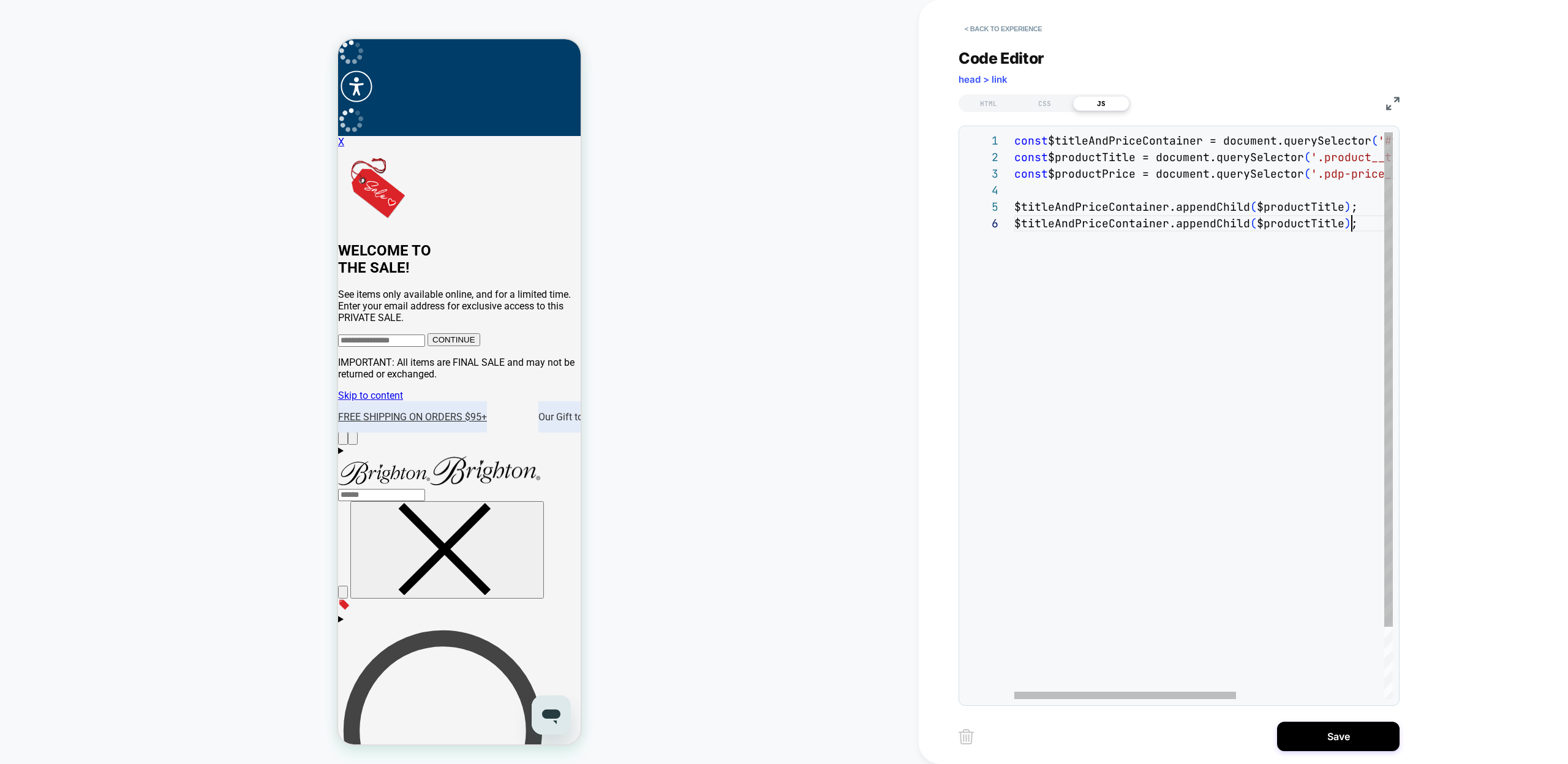
scroll to position [83, 338]
click at [1084, 175] on div "const $titleAndPriceContainer = document.querySelector ( '#visually-title-price…" at bounding box center [1330, 457] width 630 height 650
click at [1308, 231] on div "const $titleAndPriceContainer = document.querySelector ( '#visually-title-price…" at bounding box center [1330, 457] width 630 height 650
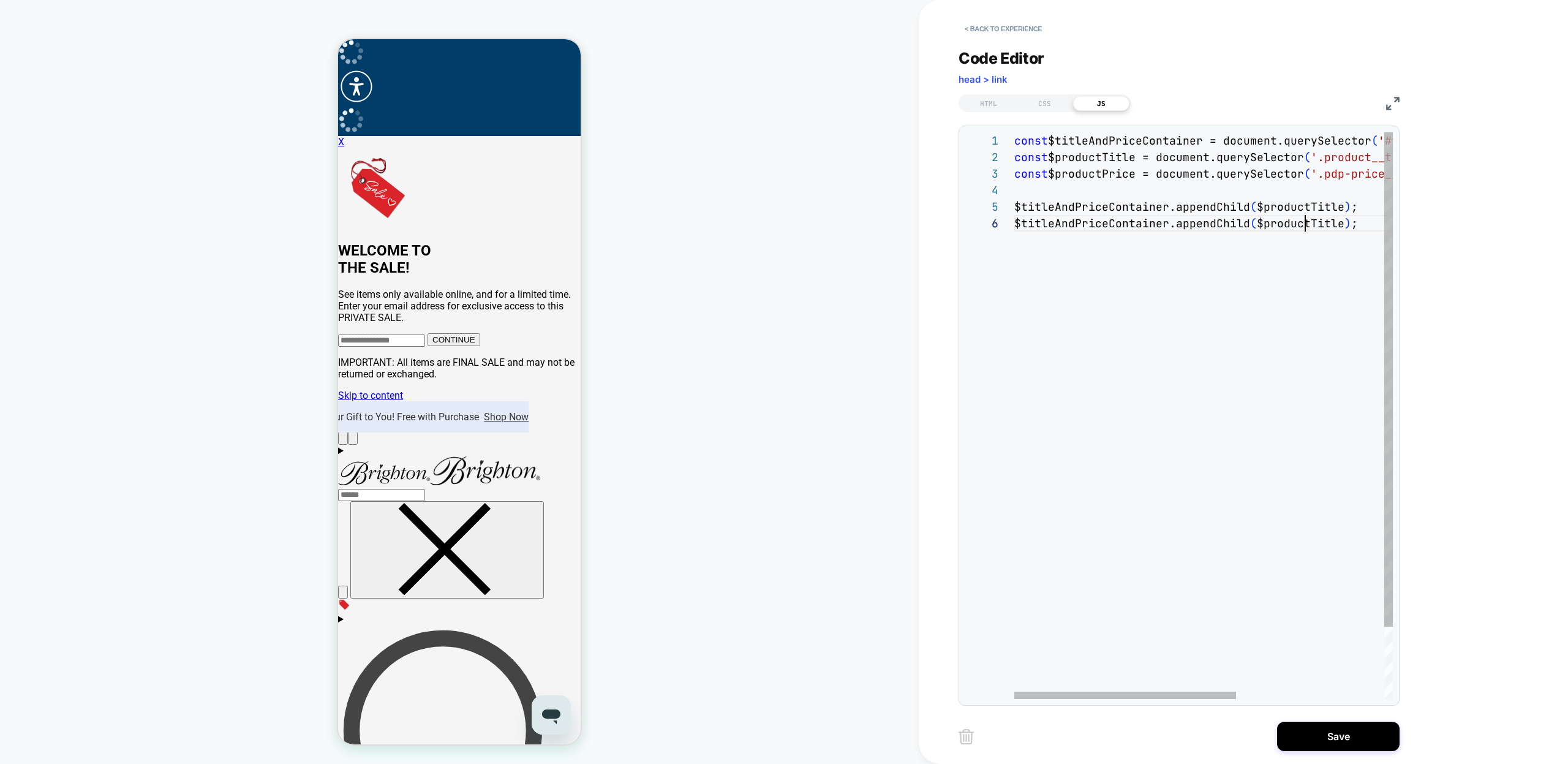
click at [1308, 231] on div "const $titleAndPriceContainer = document.querySelector ( '#visually-title-price…" at bounding box center [1330, 457] width 630 height 650
click at [1252, 382] on div "const $titleAndPriceContainer = document.querySelector ( '#visually-title-price…" at bounding box center [1330, 457] width 630 height 650
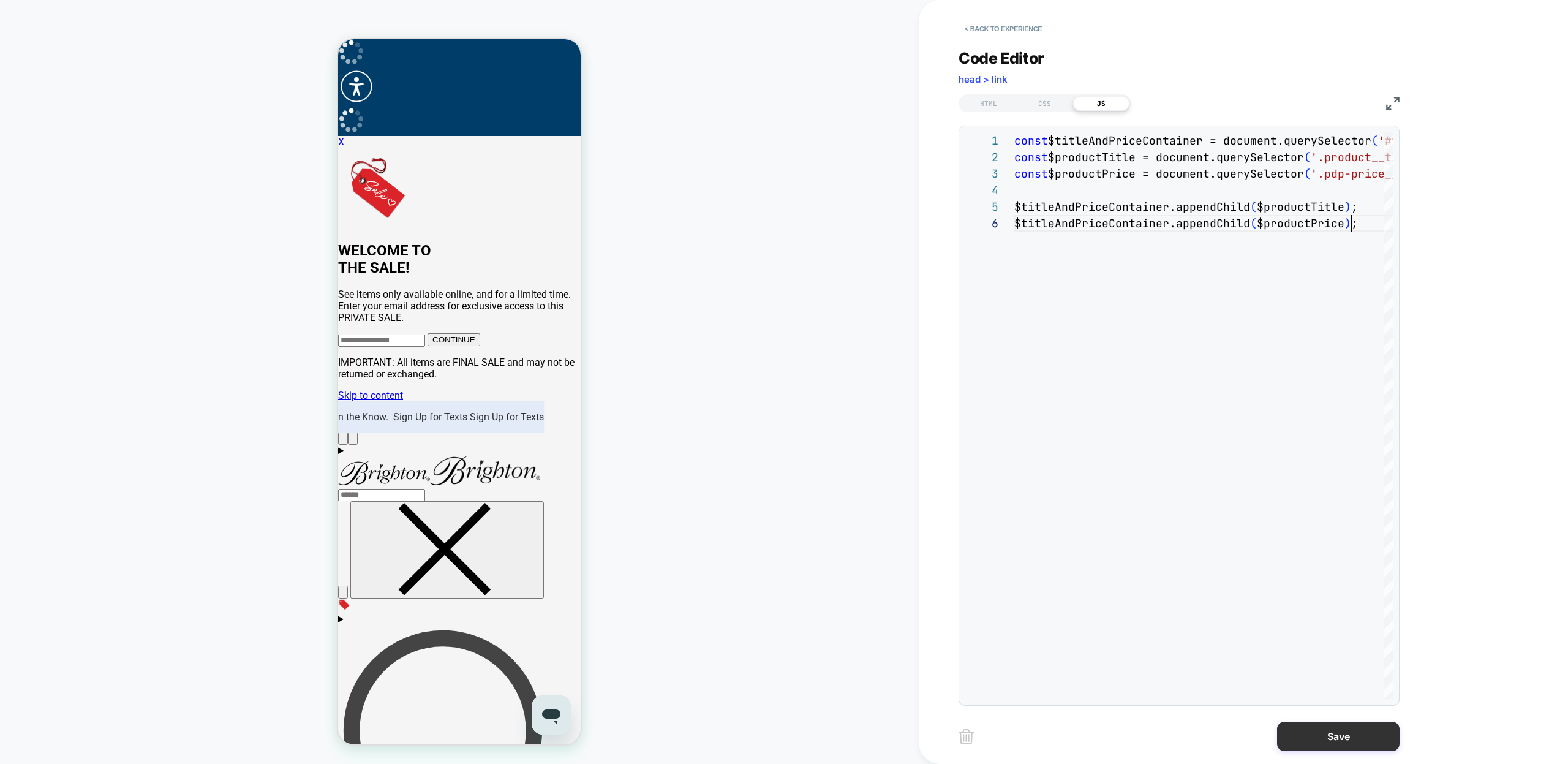
type textarea "**********"
click at [1328, 743] on button "Save" at bounding box center [1338, 736] width 123 height 29
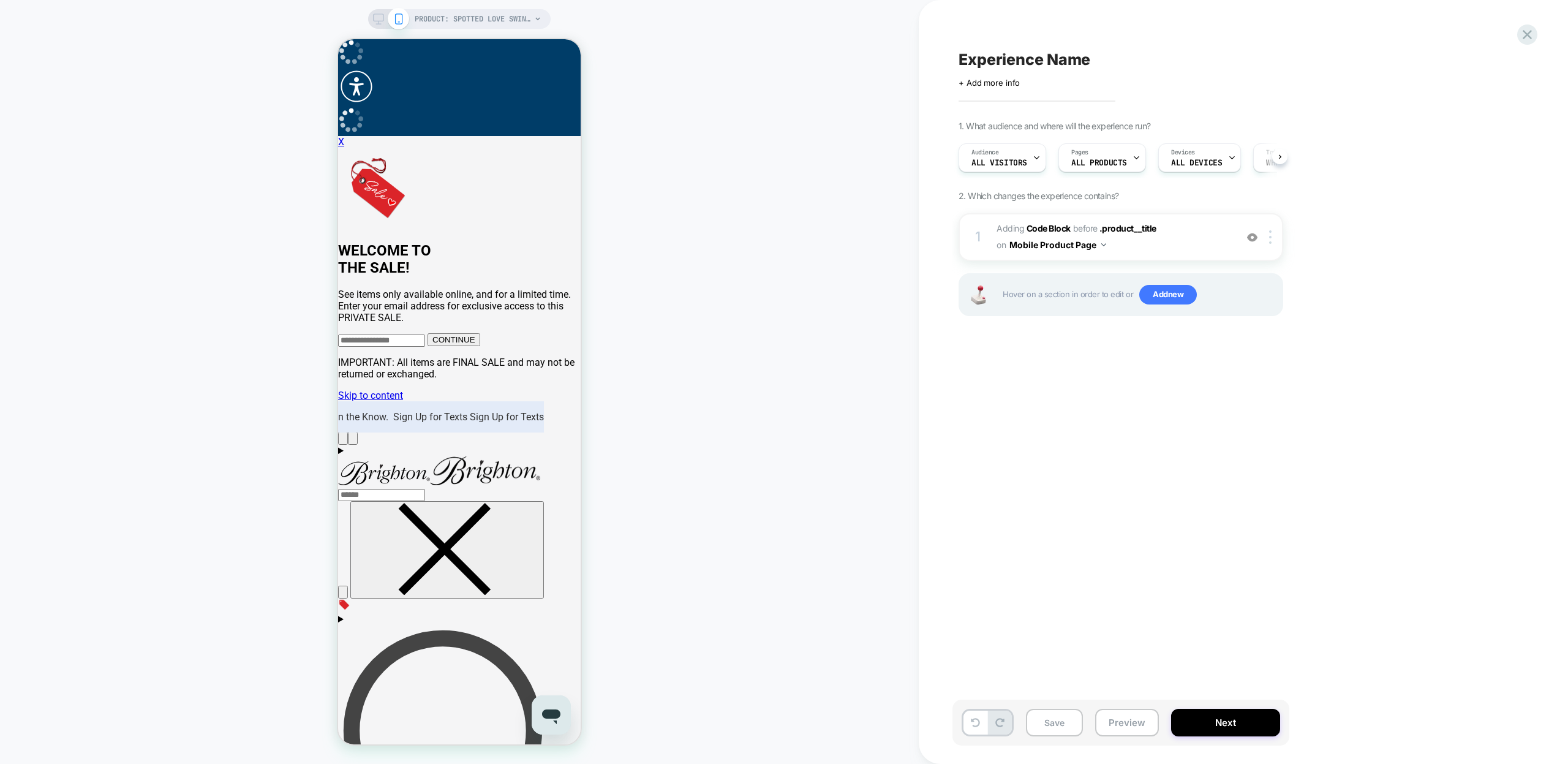
scroll to position [0, 1]
click at [1267, 236] on div at bounding box center [1272, 237] width 20 height 14
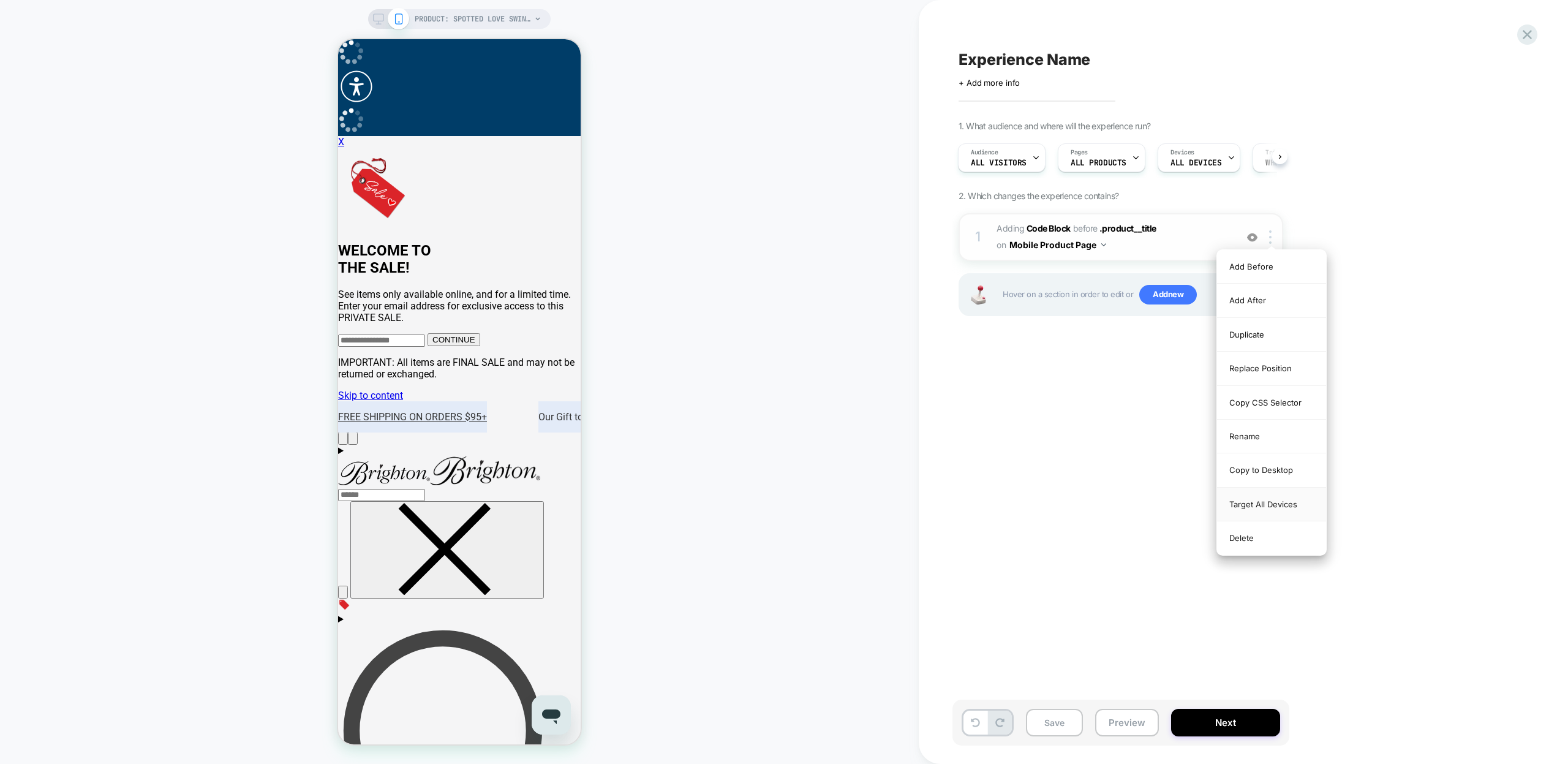
click at [1285, 507] on div "Target All Devices" at bounding box center [1272, 505] width 109 height 34
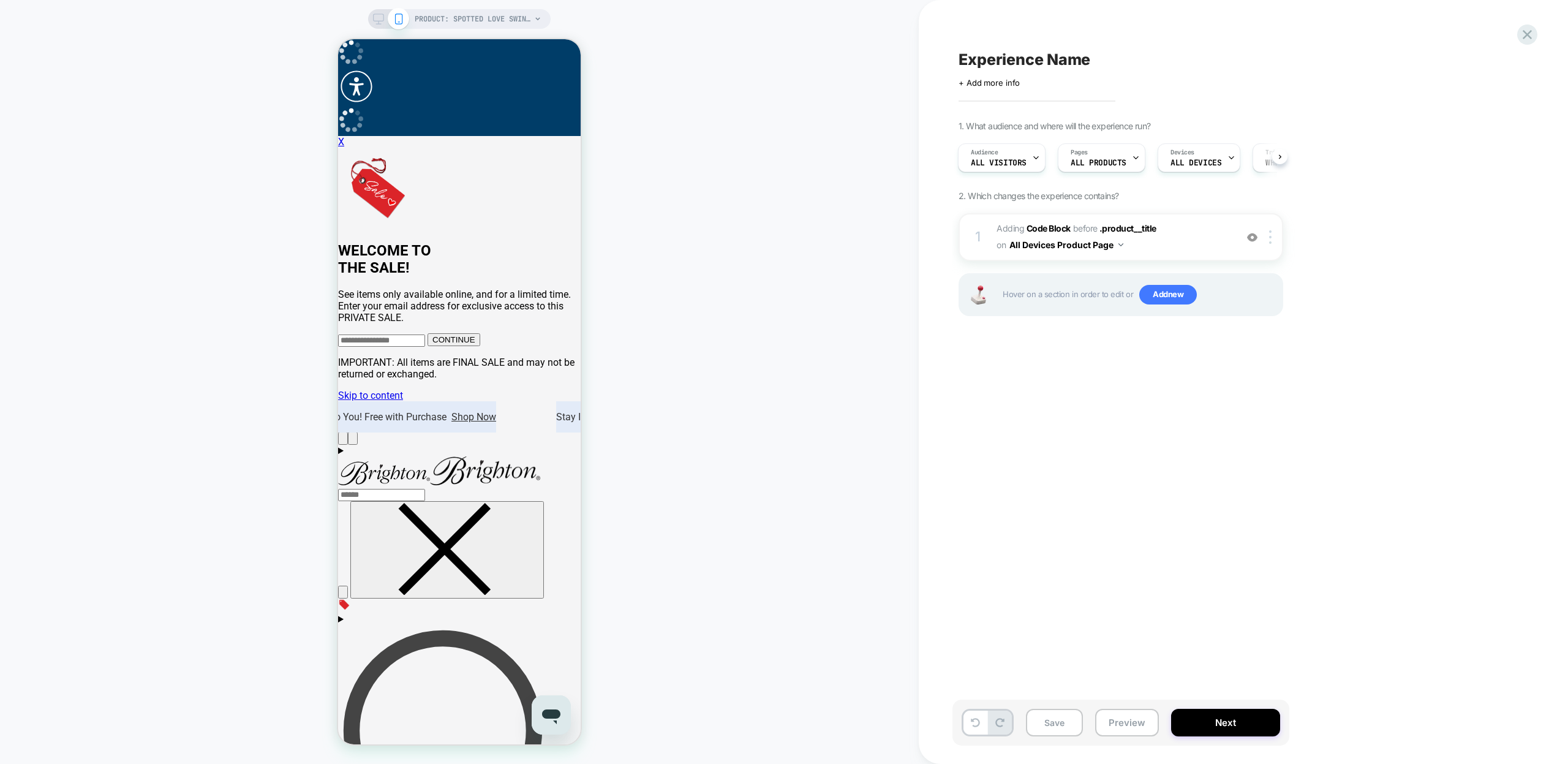
click at [381, 19] on icon at bounding box center [378, 19] width 11 height 11
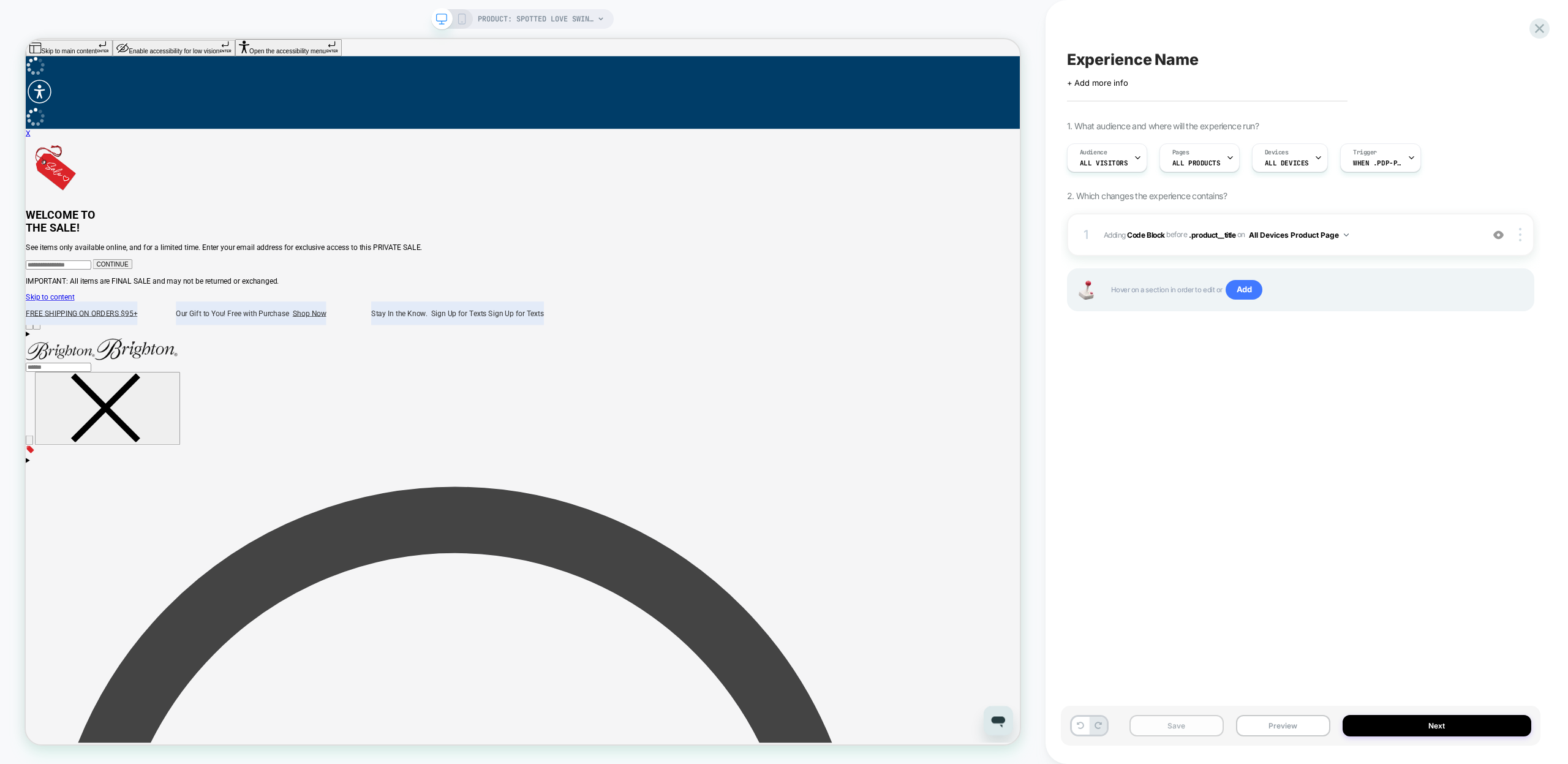
click at [1197, 728] on button "Save" at bounding box center [1176, 726] width 94 height 21
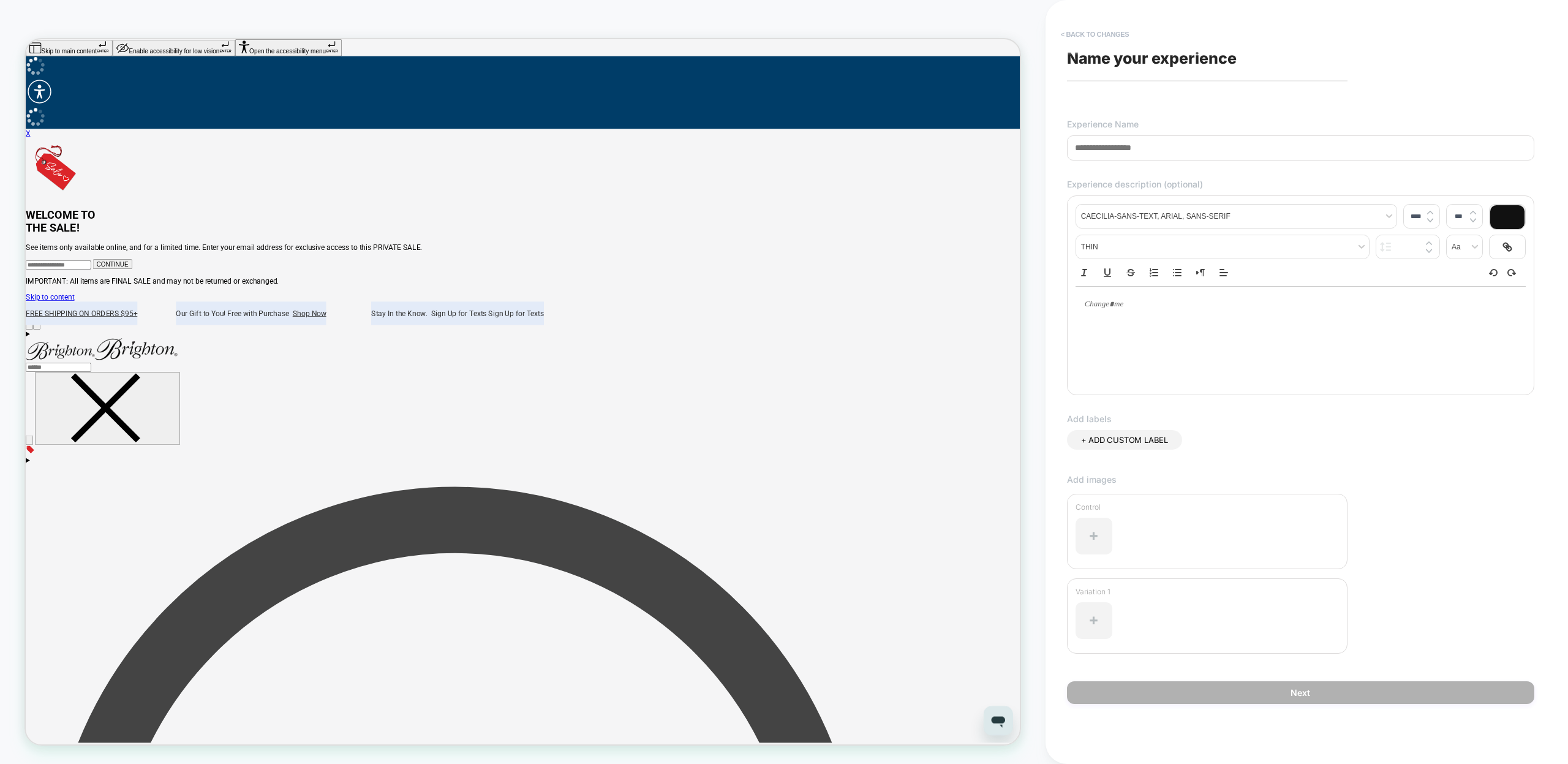
click at [1075, 34] on button "< Back to changes" at bounding box center [1095, 34] width 81 height 19
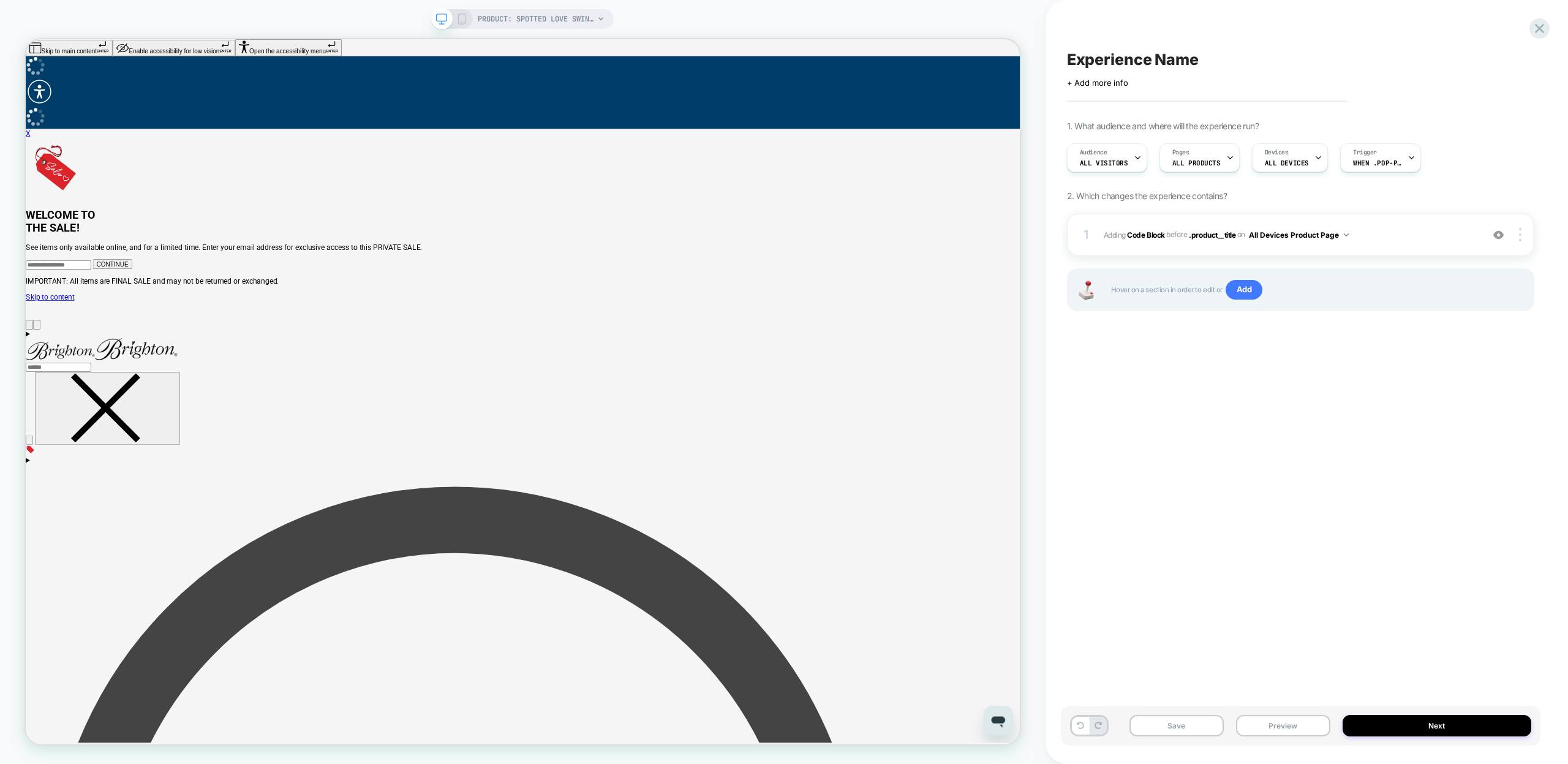
click at [1122, 64] on span "Experience Name" at bounding box center [1133, 59] width 132 height 18
type textarea "**********"
click at [1196, 723] on button "Save" at bounding box center [1176, 726] width 94 height 21
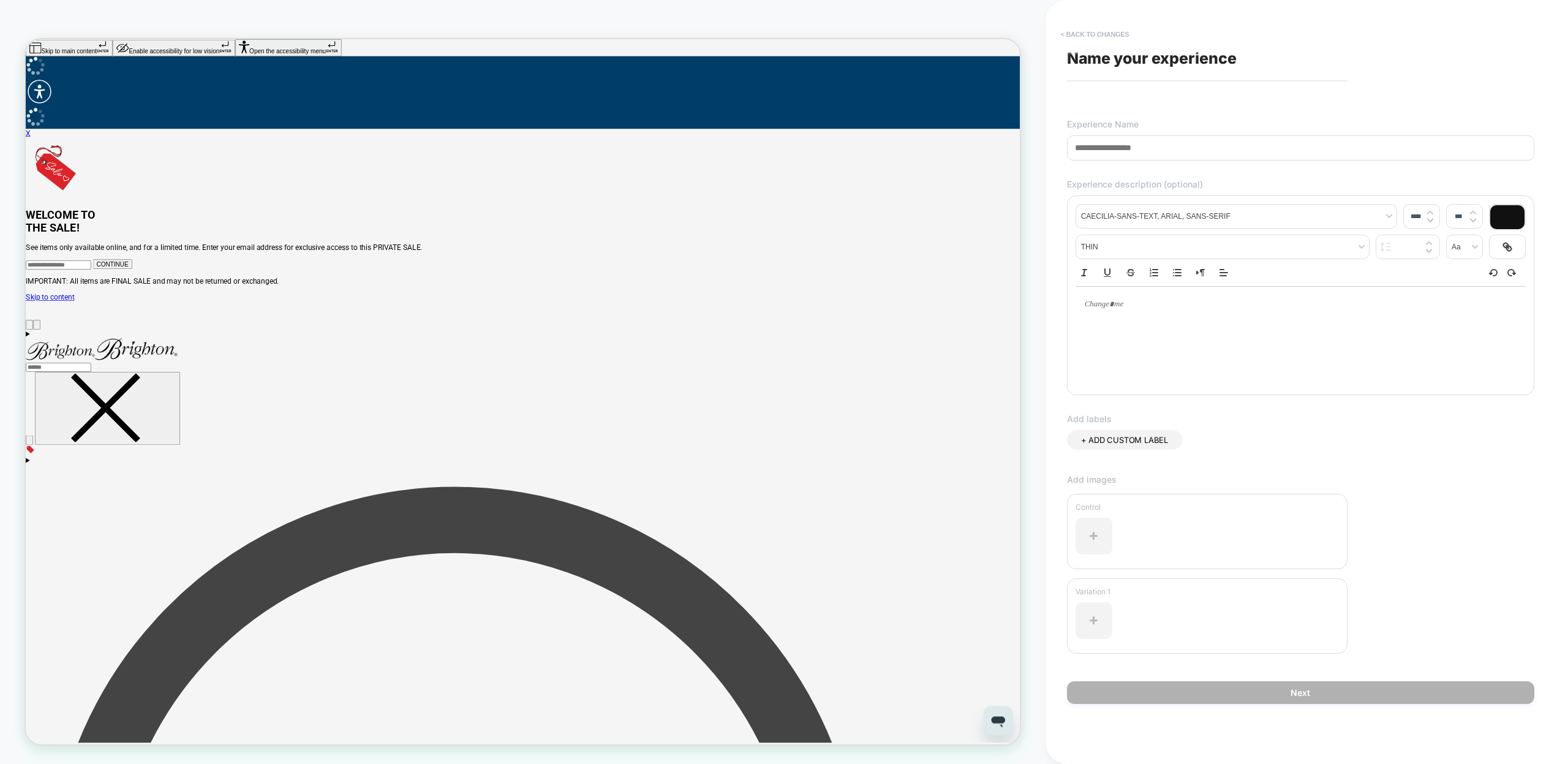
click at [1061, 34] on button "< Back to changes" at bounding box center [1095, 34] width 81 height 19
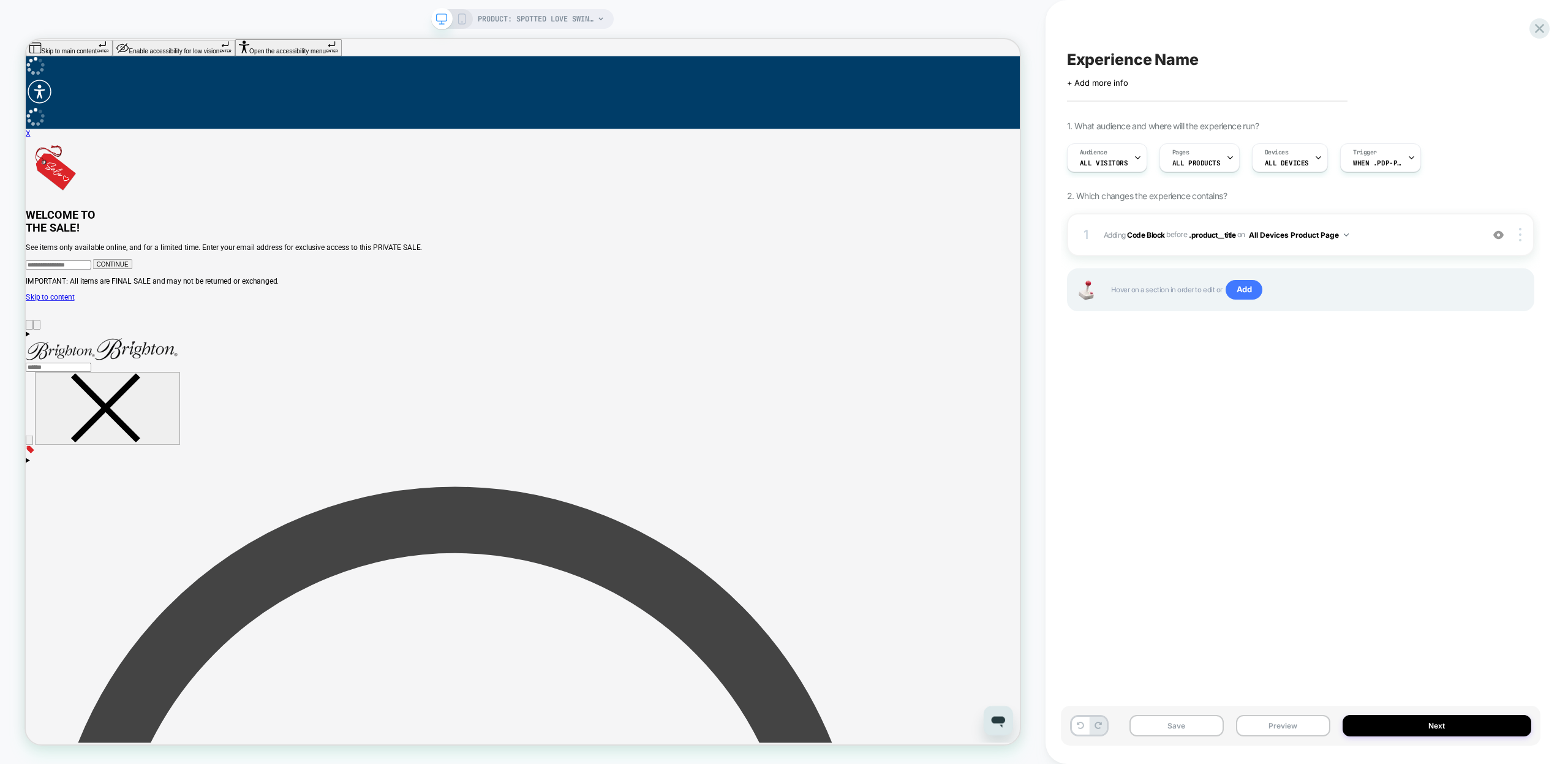
click at [1136, 60] on span "Experience Name" at bounding box center [1133, 59] width 132 height 18
type textarea "**********"
click at [1380, 59] on icon at bounding box center [1378, 60] width 16 height 16
click at [1178, 722] on button "Save" at bounding box center [1176, 726] width 94 height 21
click at [1274, 729] on button "Preview" at bounding box center [1283, 726] width 94 height 21
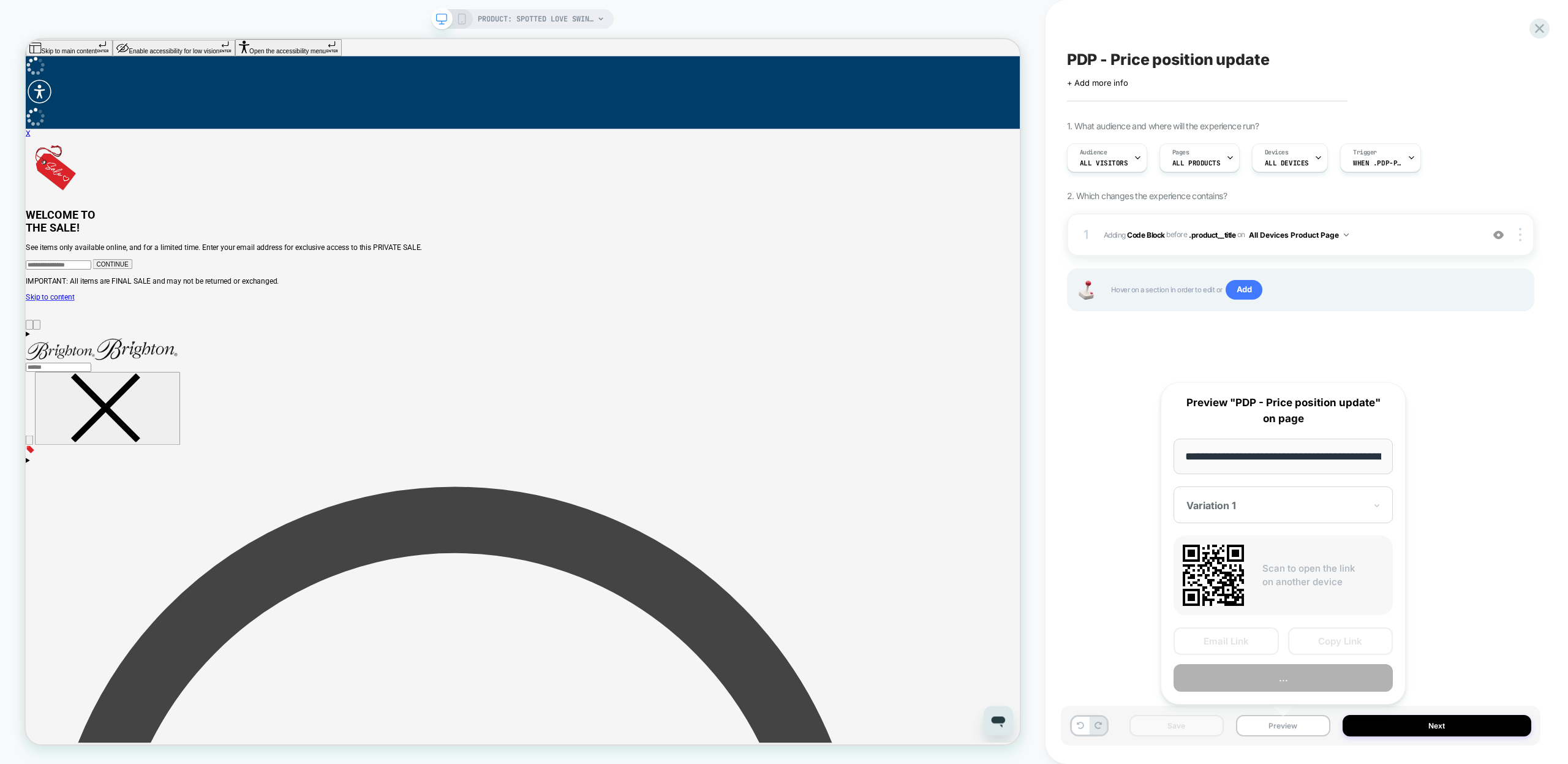
scroll to position [0, 191]
click at [1333, 638] on button "Copy Link" at bounding box center [1341, 642] width 105 height 27
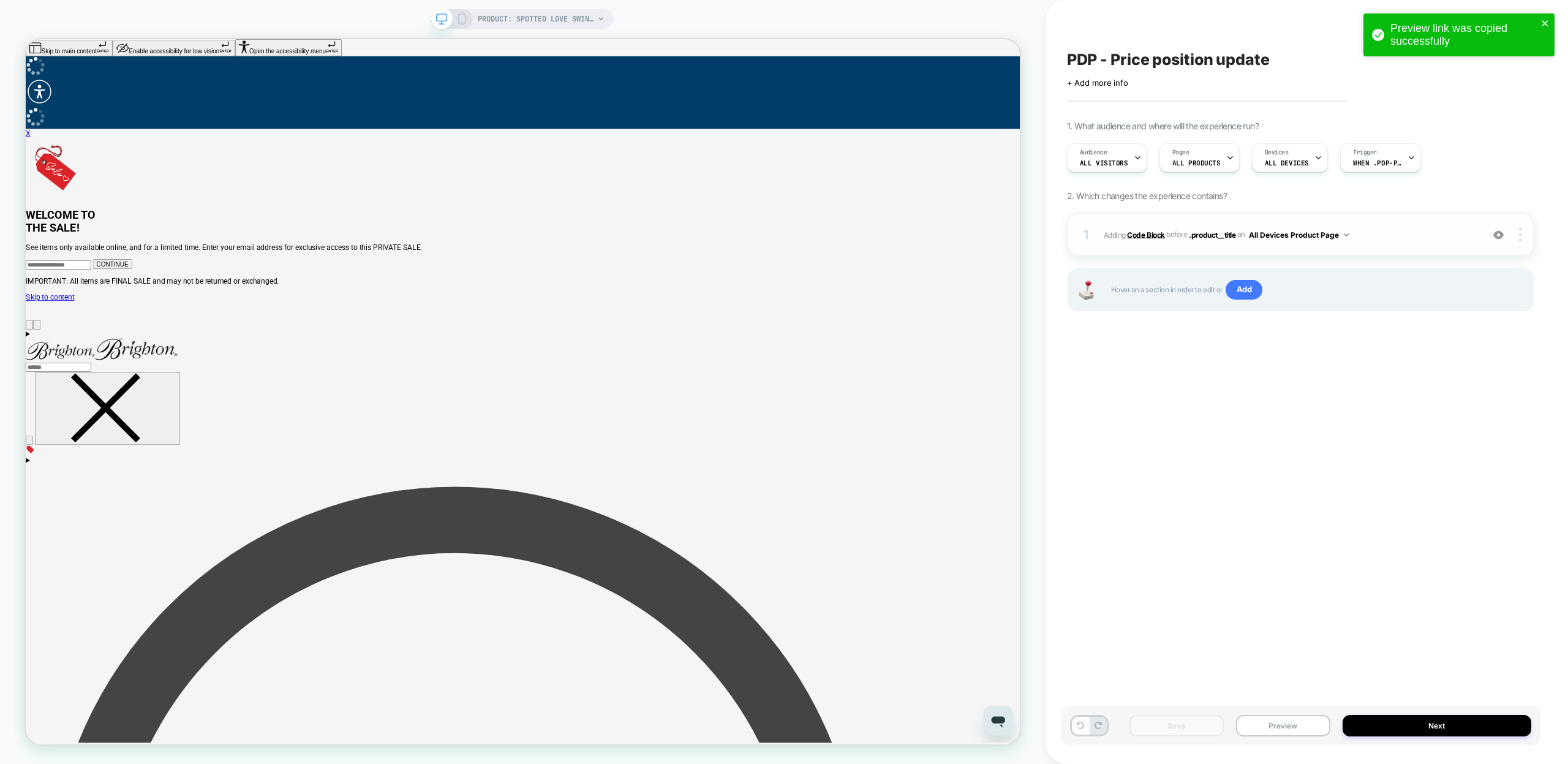
click at [1144, 235] on b "Code Block" at bounding box center [1146, 235] width 38 height 9
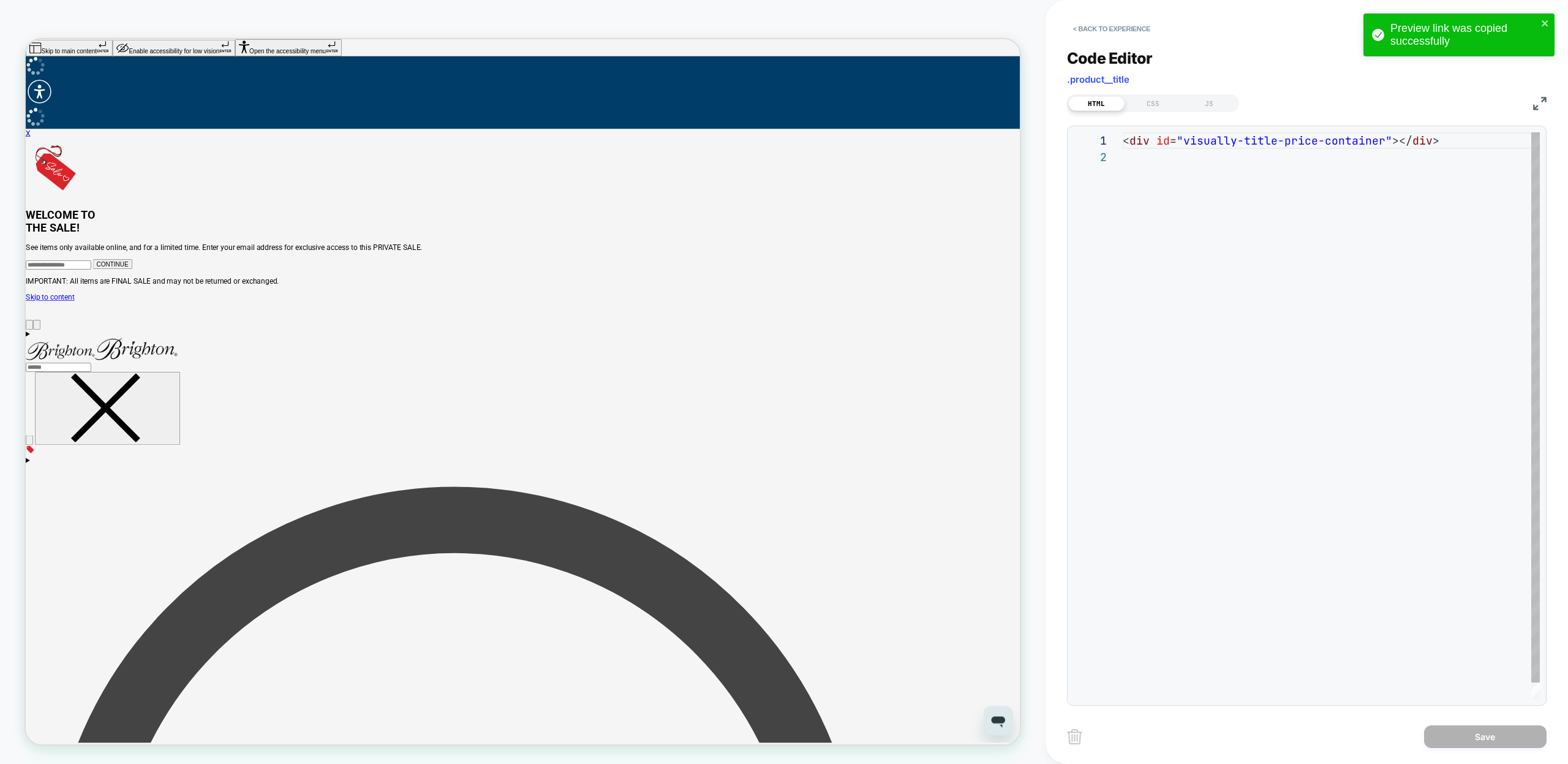
scroll to position [16, 0]
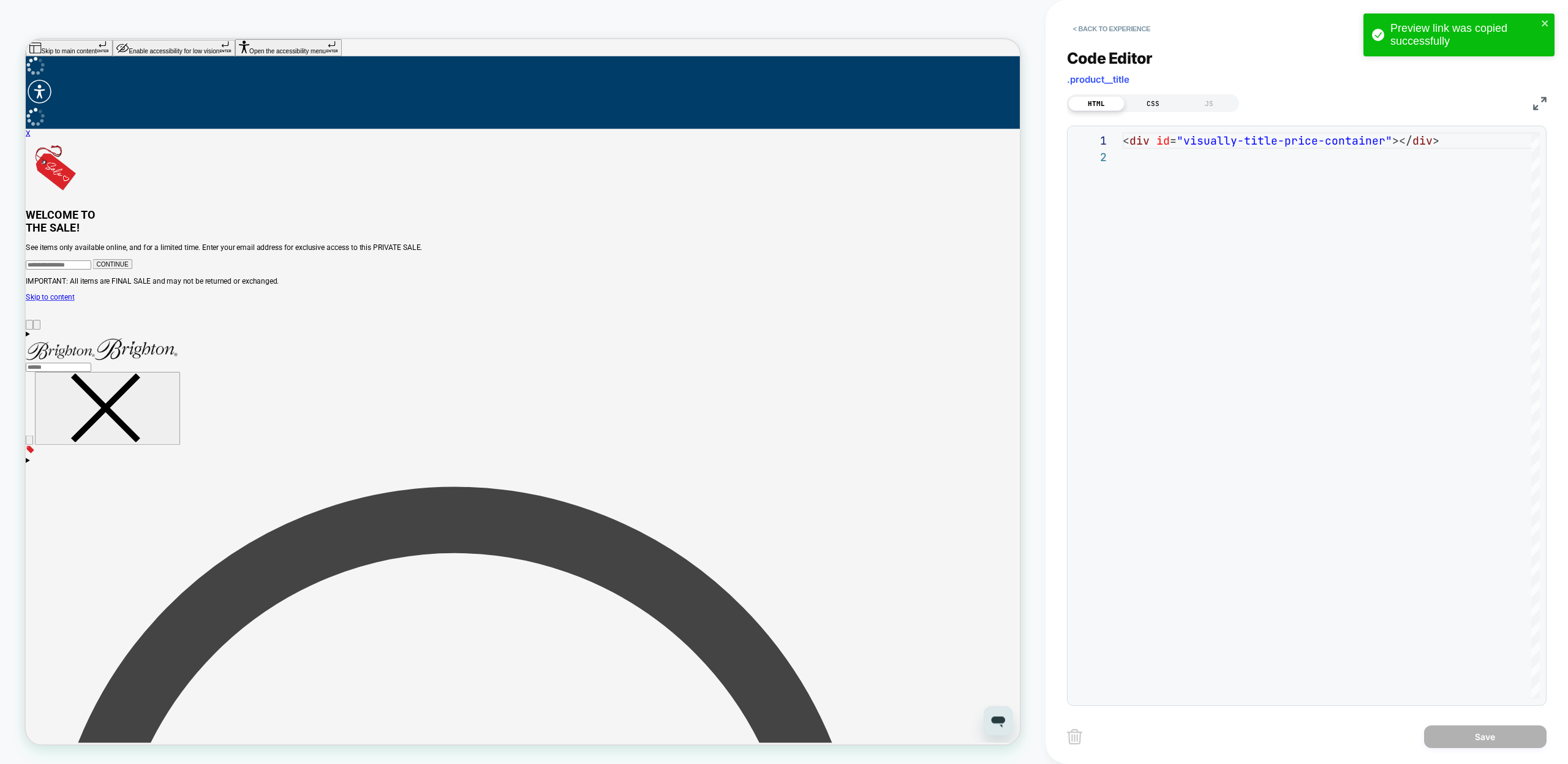
click at [1150, 106] on div "CSS" at bounding box center [1152, 103] width 57 height 15
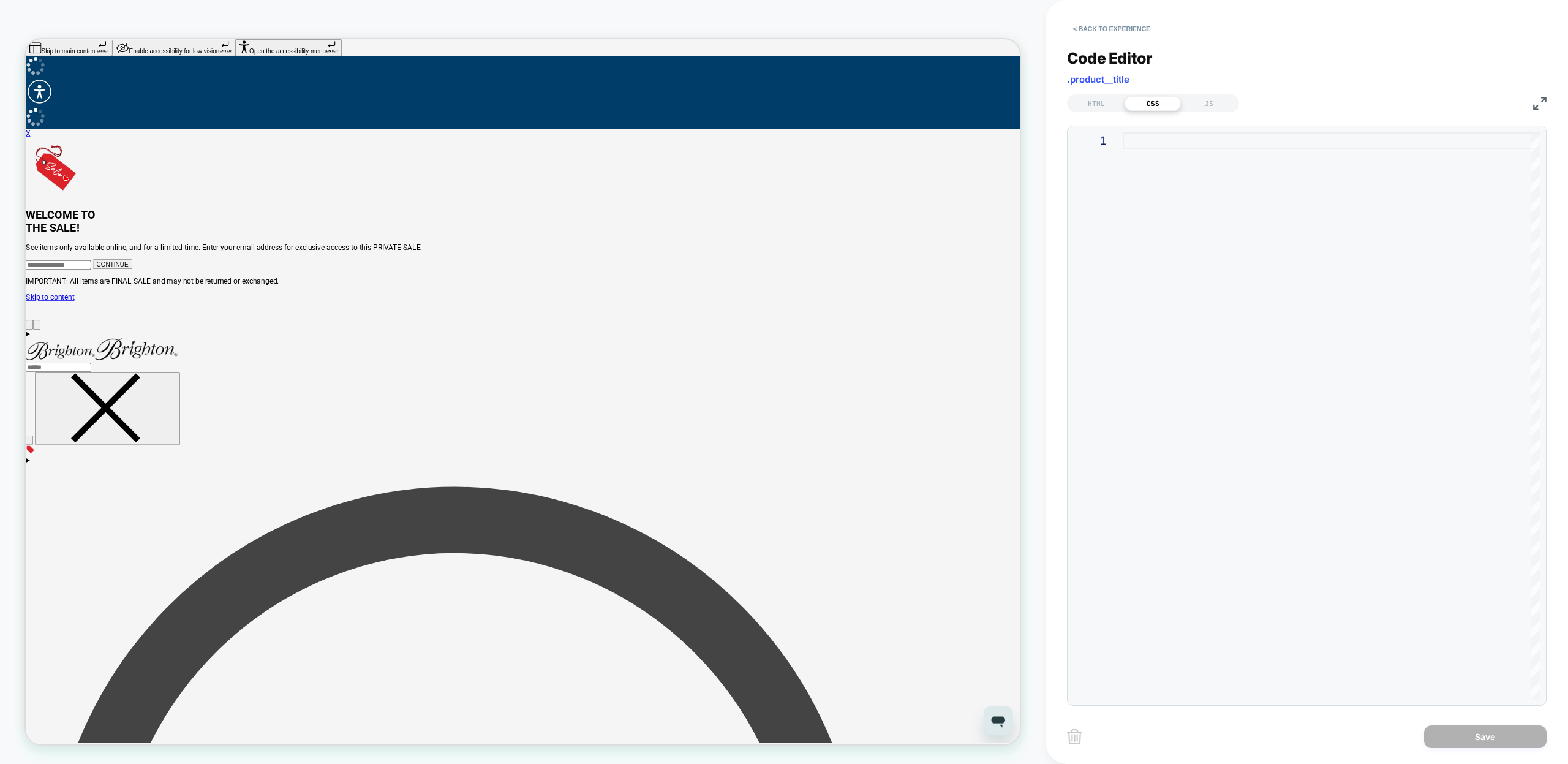
click at [1187, 183] on div at bounding box center [1332, 416] width 417 height 567
type textarea "*"
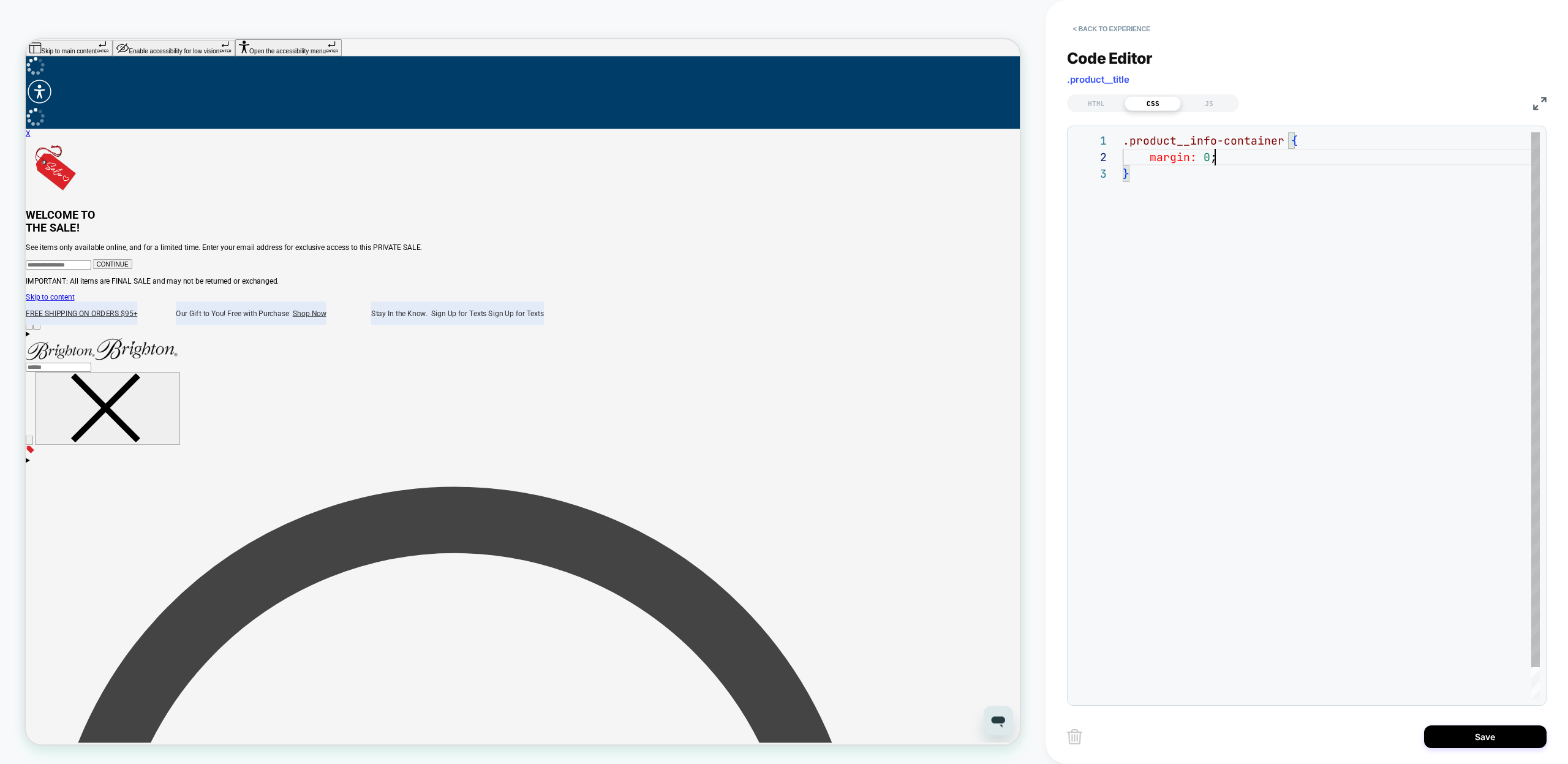
scroll to position [16, 92]
type textarea "**********"
click at [1091, 105] on div "HTML" at bounding box center [1096, 103] width 57 height 15
click at [1188, 141] on div "< div id = "visually-title-price-container" ></ div >" at bounding box center [1332, 424] width 417 height 583
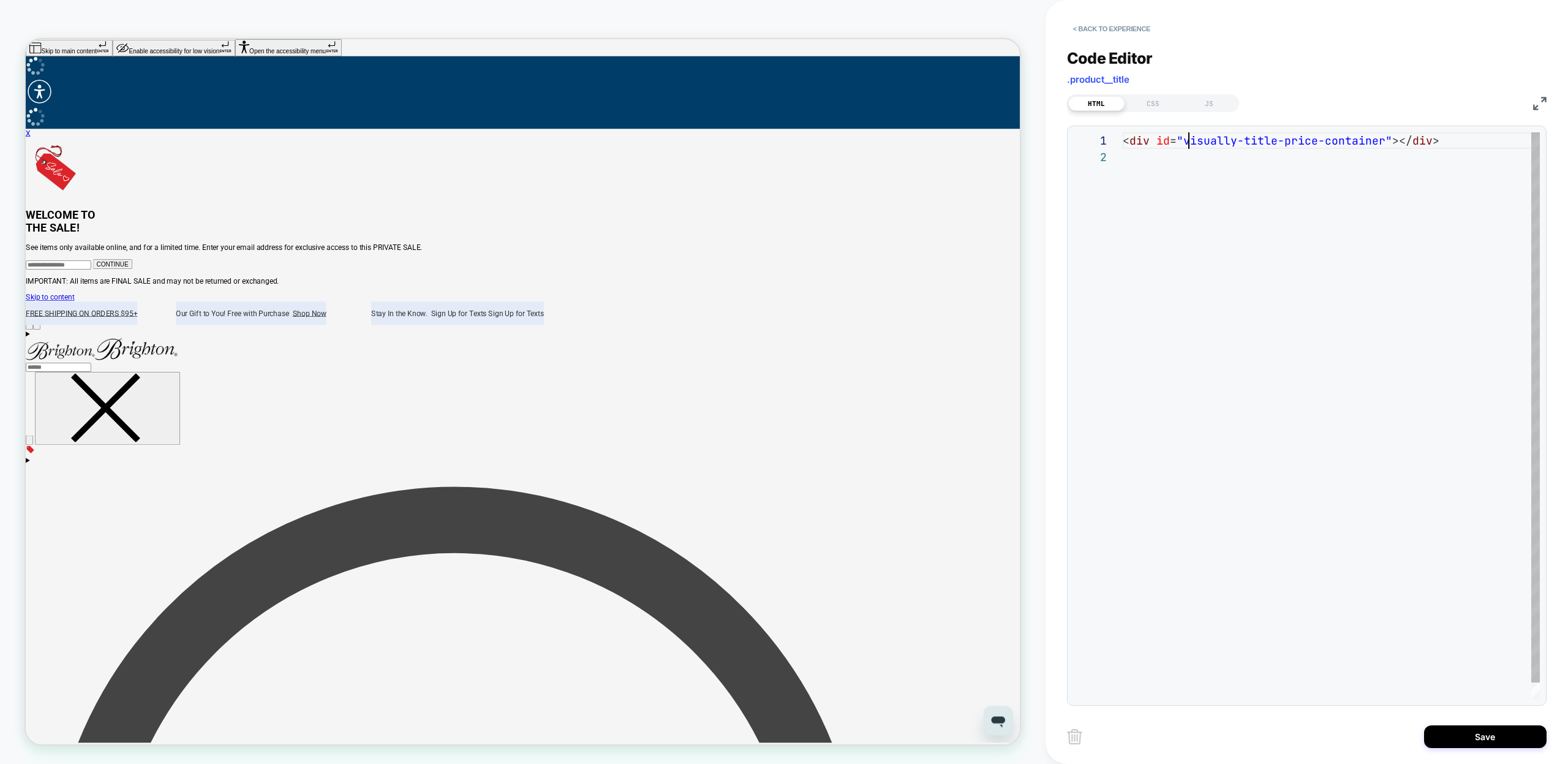
click at [1188, 141] on div "< div id = "visually-title-price-container" ></ div >" at bounding box center [1332, 424] width 417 height 583
click at [1355, 139] on div "< div id = "visually-title-price-container" ></ div >" at bounding box center [1332, 424] width 417 height 583
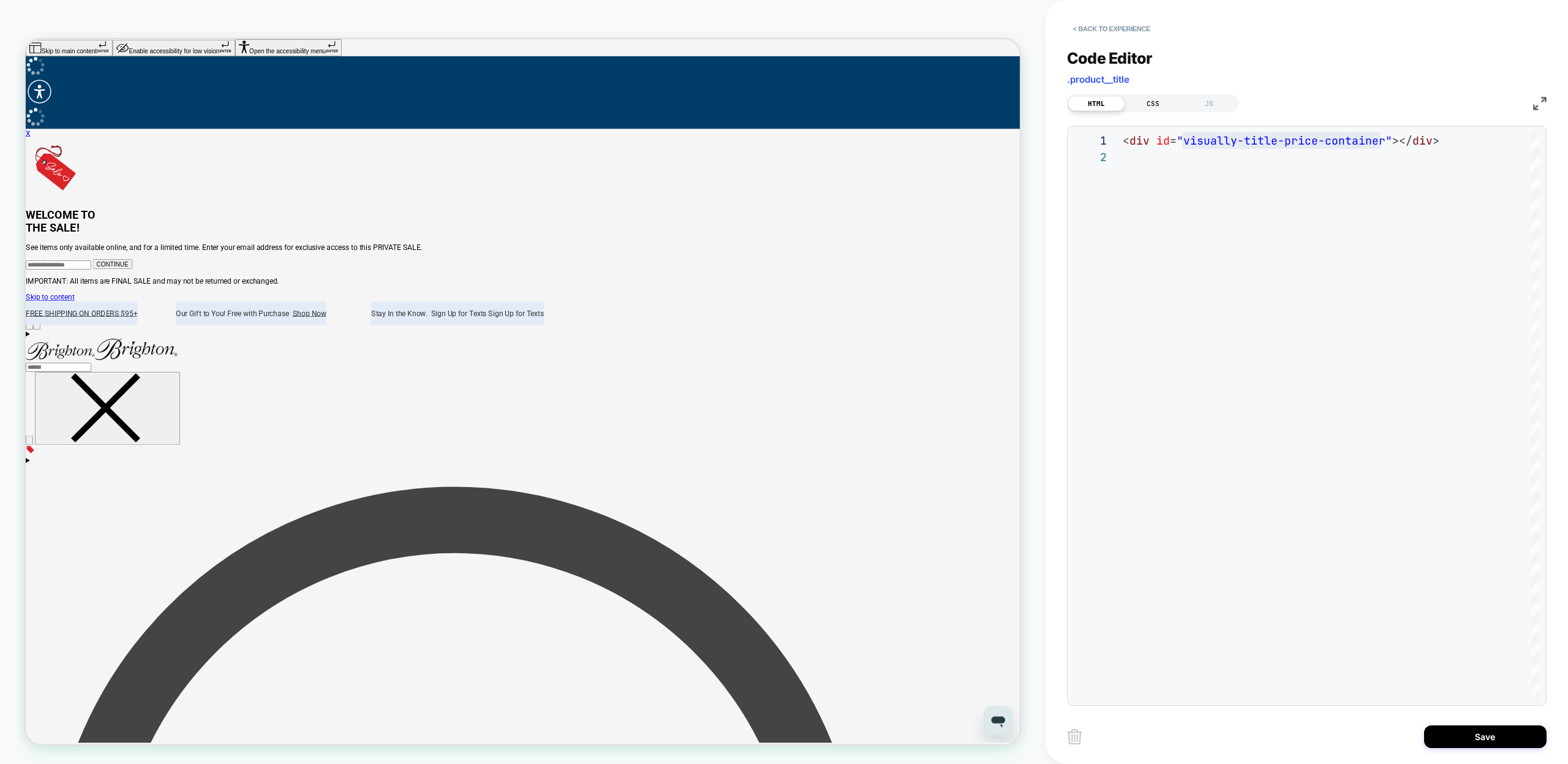
click at [1159, 107] on div "CSS" at bounding box center [1152, 103] width 57 height 15
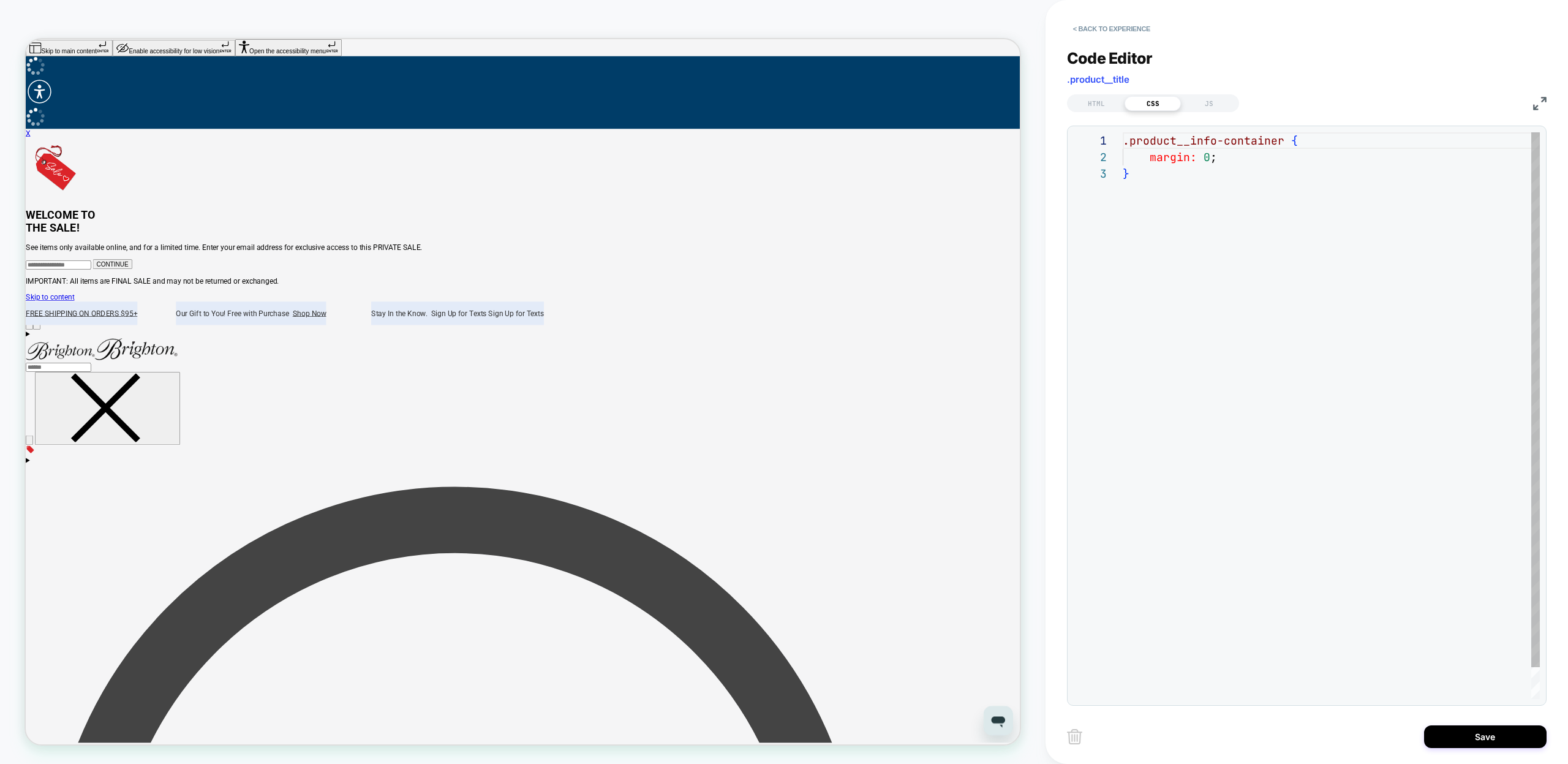
scroll to position [33, 0]
click at [1124, 139] on div ".product__info-container { margin: 0 ; }" at bounding box center [1332, 432] width 417 height 600
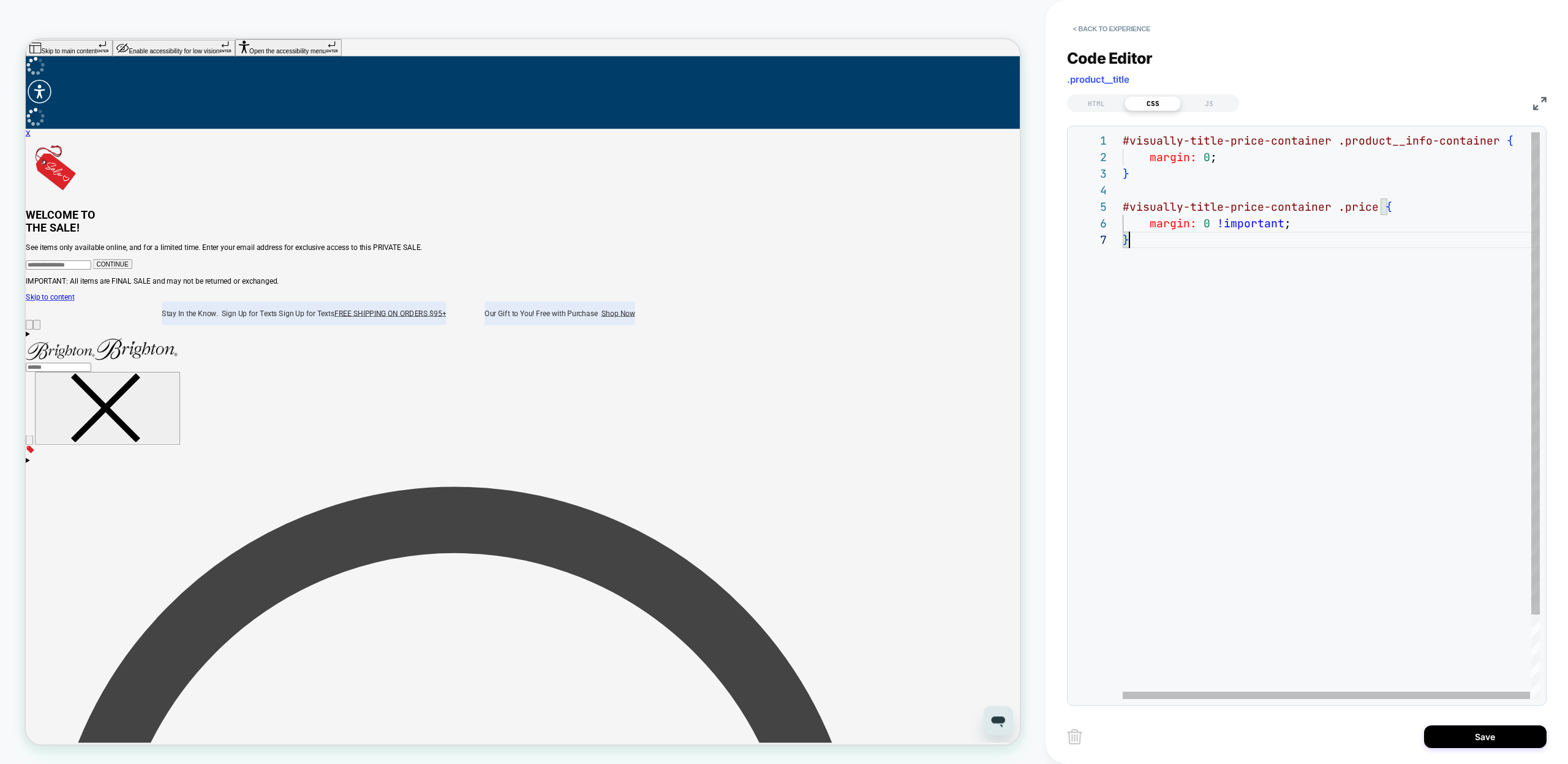
scroll to position [99, 6]
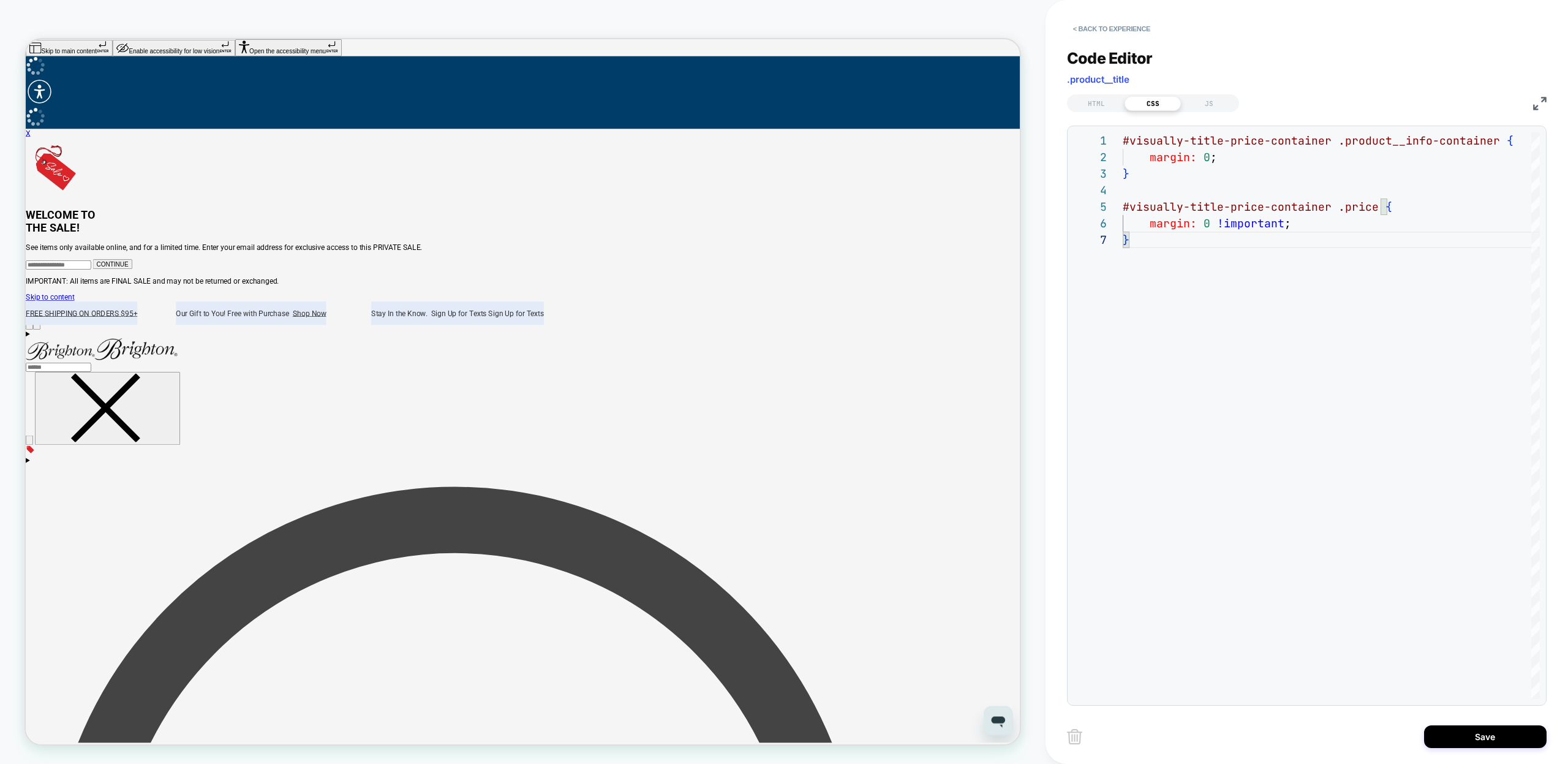
type textarea "**********"
